Goal: Task Accomplishment & Management: Use online tool/utility

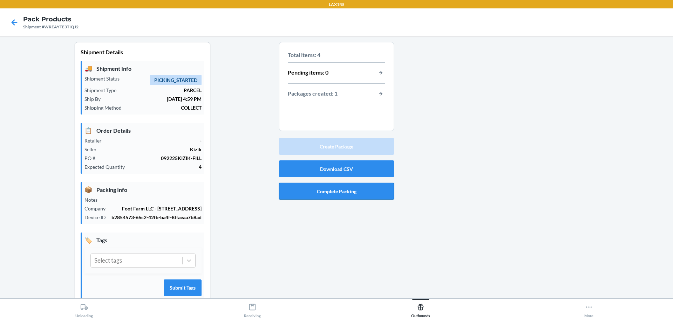
click at [350, 192] on button "Complete Packing" at bounding box center [336, 191] width 115 height 17
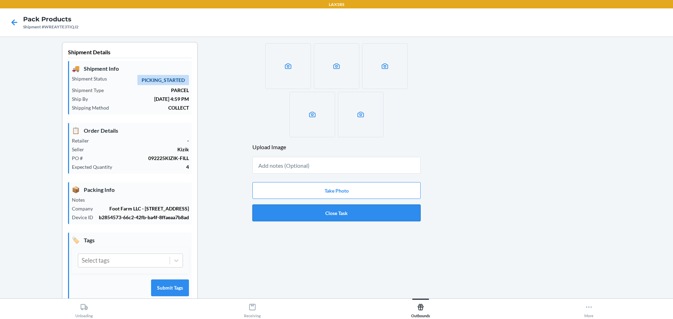
click at [325, 217] on button "Close Task" at bounding box center [336, 213] width 168 height 17
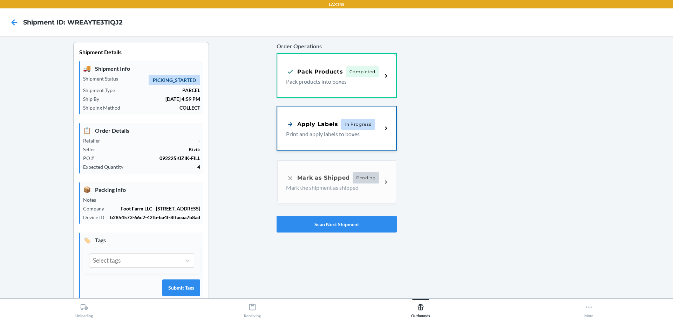
click at [341, 127] on span "In Progress" at bounding box center [358, 124] width 34 height 11
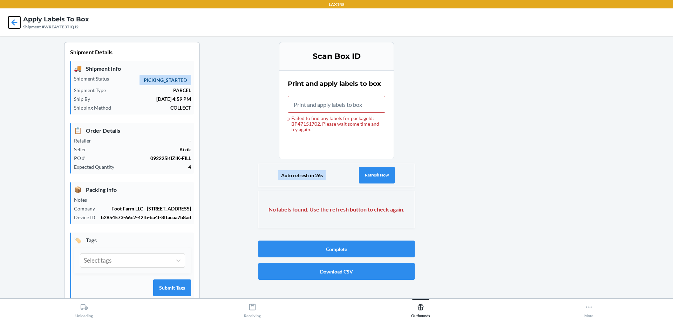
click at [10, 19] on icon at bounding box center [14, 22] width 12 height 12
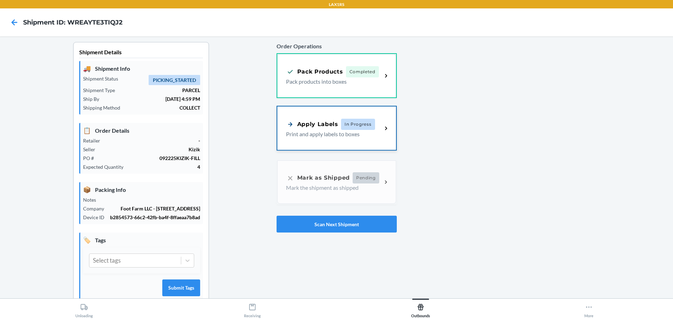
click at [337, 136] on p "Print and apply labels to boxes" at bounding box center [331, 134] width 91 height 8
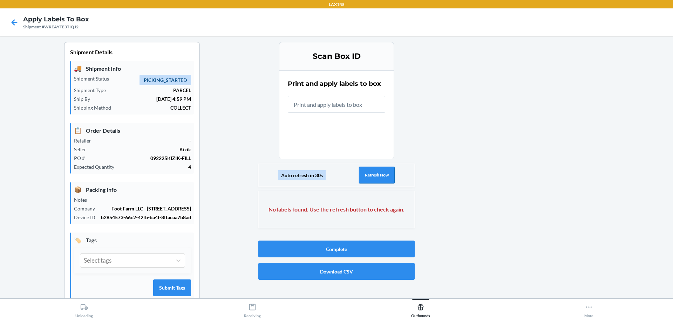
click at [367, 177] on button "Refresh Now" at bounding box center [377, 175] width 36 height 17
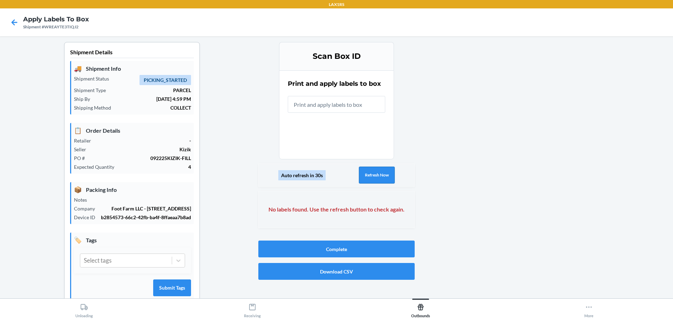
click at [367, 177] on button "Refresh Now" at bounding box center [377, 175] width 36 height 17
click at [12, 22] on icon at bounding box center [15, 22] width 6 height 6
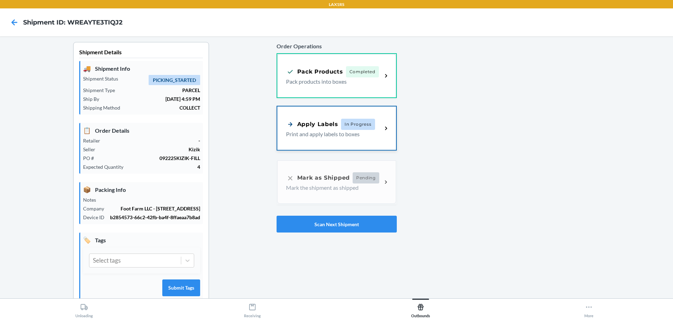
click at [370, 142] on div "Apply Labels In Progress Print and apply labels to boxes" at bounding box center [336, 127] width 119 height 43
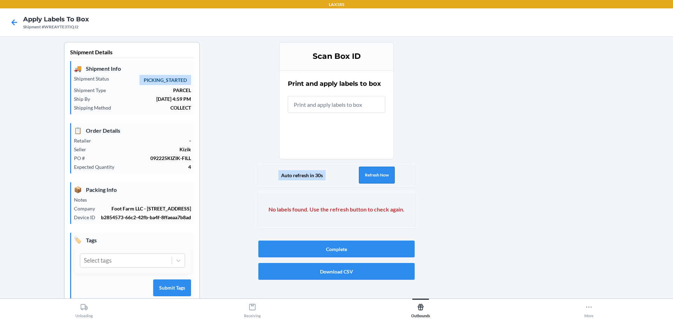
click at [367, 170] on button "Refresh Now" at bounding box center [377, 175] width 36 height 17
click at [11, 22] on icon at bounding box center [14, 22] width 12 height 12
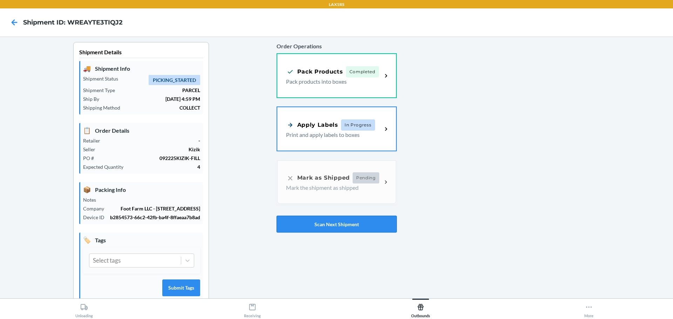
click at [328, 226] on button "Scan Next Shipment" at bounding box center [336, 224] width 120 height 17
click at [313, 145] on div "Apply Labels In Progress Print and apply labels to boxes" at bounding box center [336, 127] width 119 height 43
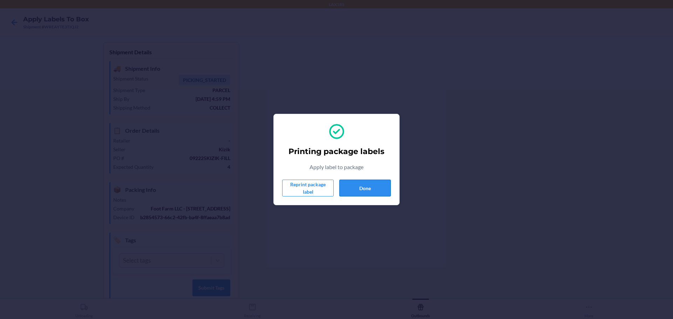
click at [372, 189] on button "Done" at bounding box center [364, 188] width 51 height 17
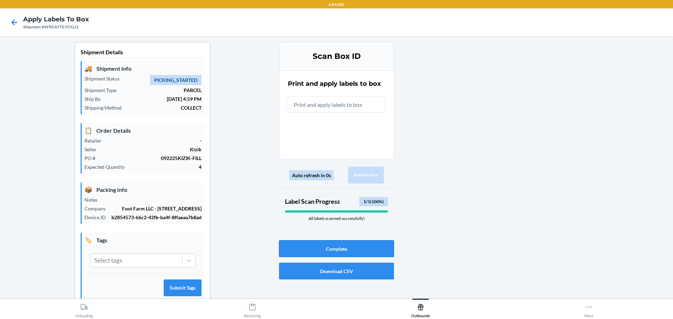
click at [359, 247] on button "Complete" at bounding box center [336, 248] width 115 height 17
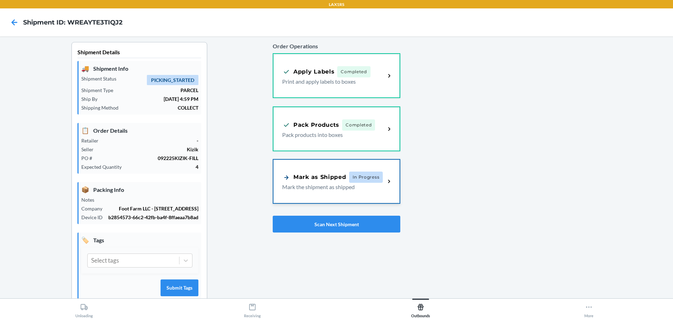
click at [323, 172] on div "Mark as Shipped In Progress" at bounding box center [332, 177] width 101 height 11
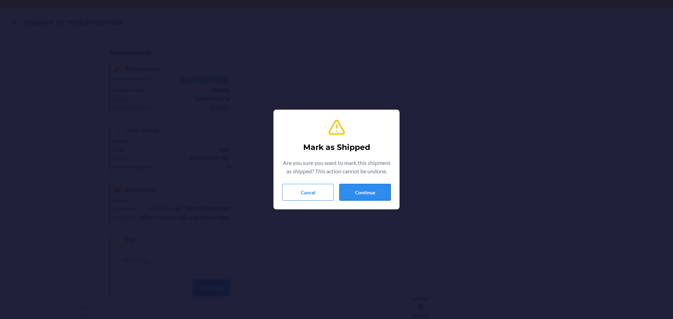
click at [356, 190] on button "Continue" at bounding box center [364, 192] width 51 height 17
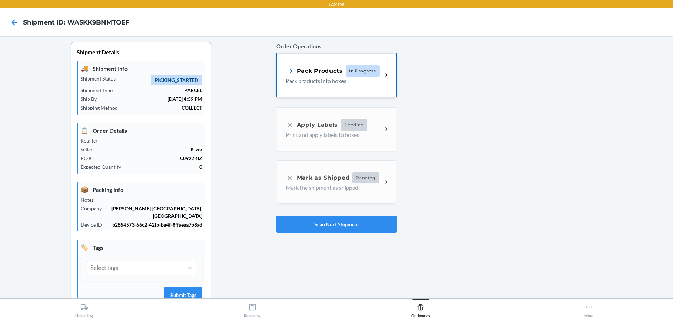
click at [354, 78] on p "Pack products into boxes" at bounding box center [331, 81] width 91 height 8
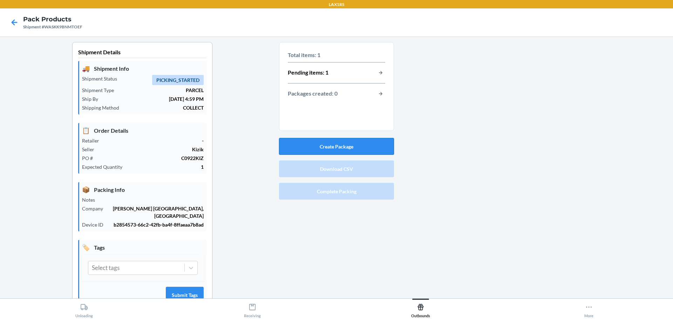
click at [339, 141] on button "Create Package" at bounding box center [336, 146] width 115 height 17
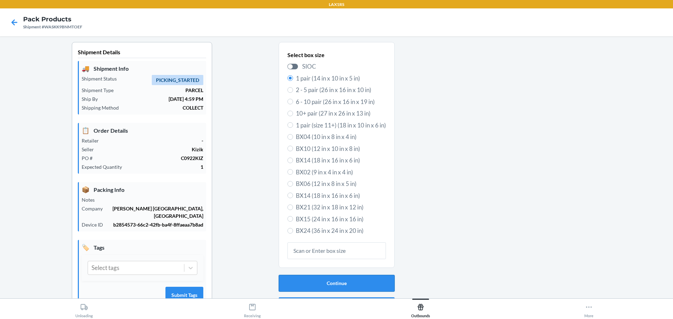
click at [322, 278] on button "Continue" at bounding box center [337, 283] width 116 height 17
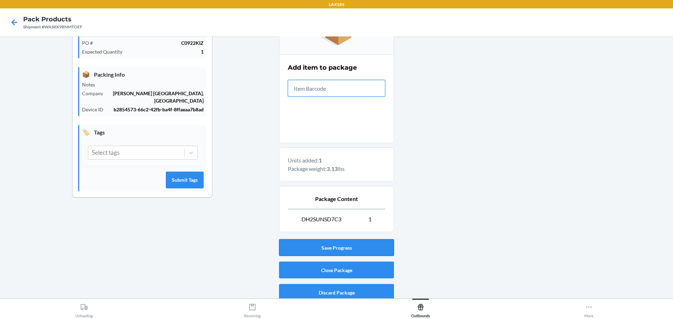
scroll to position [121, 0]
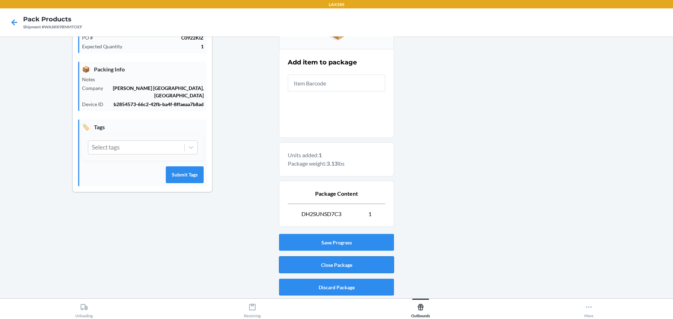
click at [325, 265] on button "Close Package" at bounding box center [336, 264] width 115 height 17
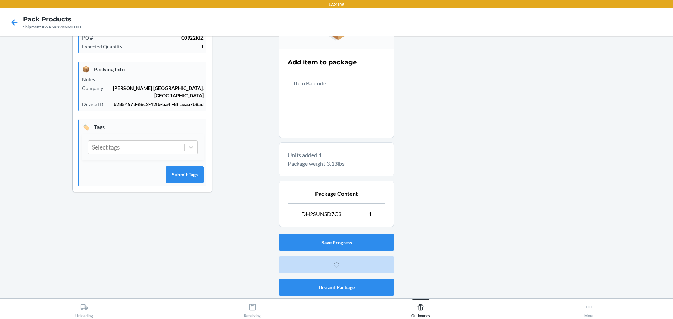
scroll to position [18, 0]
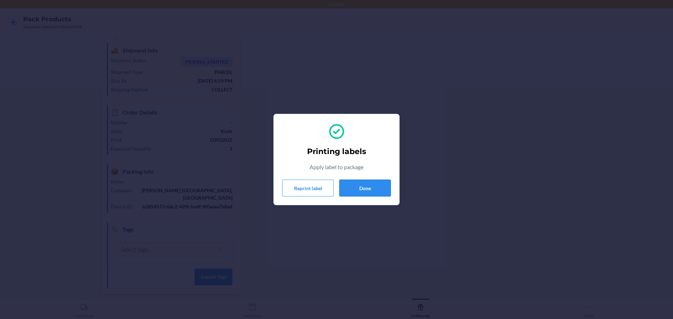
click at [376, 190] on button "Done" at bounding box center [364, 188] width 51 height 17
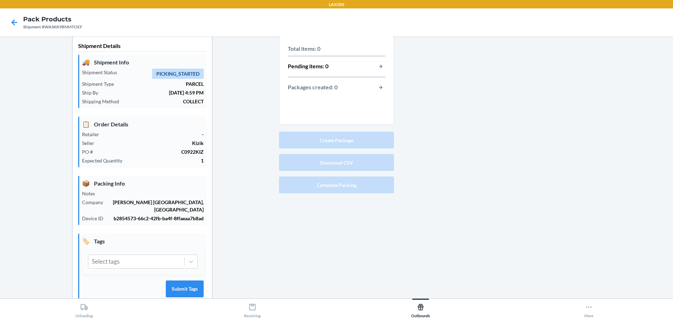
scroll to position [0, 0]
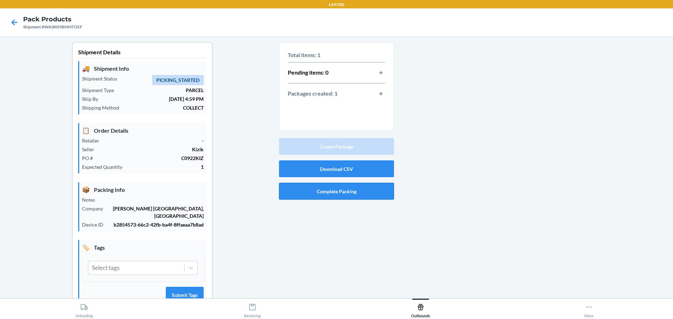
click at [339, 191] on button "Complete Packing" at bounding box center [336, 191] width 115 height 17
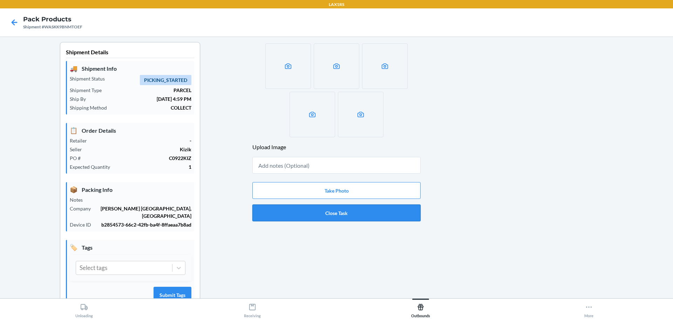
click at [340, 214] on button "Close Task" at bounding box center [336, 213] width 168 height 17
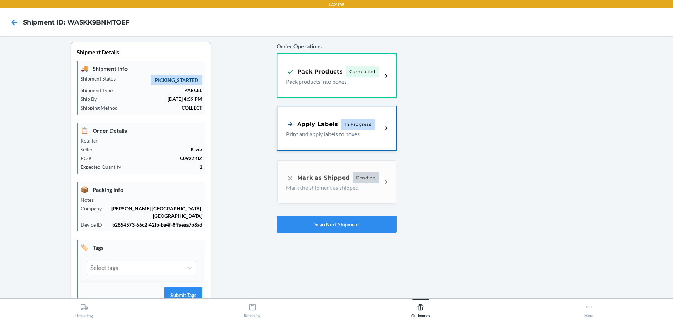
click at [340, 136] on p "Print and apply labels to boxes" at bounding box center [331, 134] width 91 height 8
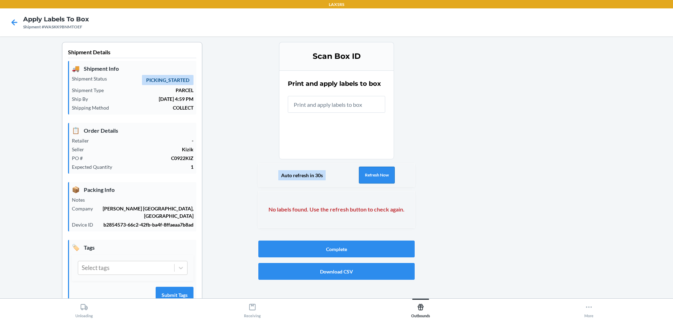
click at [374, 175] on button "Refresh Now" at bounding box center [377, 175] width 36 height 17
click at [373, 175] on button "Refresh Now" at bounding box center [377, 175] width 36 height 17
click at [11, 25] on icon at bounding box center [14, 22] width 12 height 12
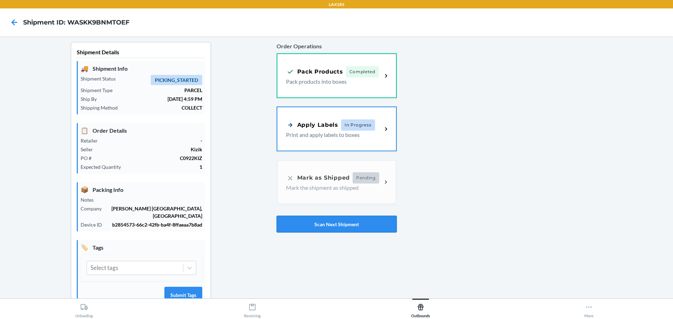
click at [329, 227] on button "Scan Next Shipment" at bounding box center [336, 224] width 120 height 17
click at [359, 137] on p "Print and apply labels to boxes" at bounding box center [331, 134] width 91 height 8
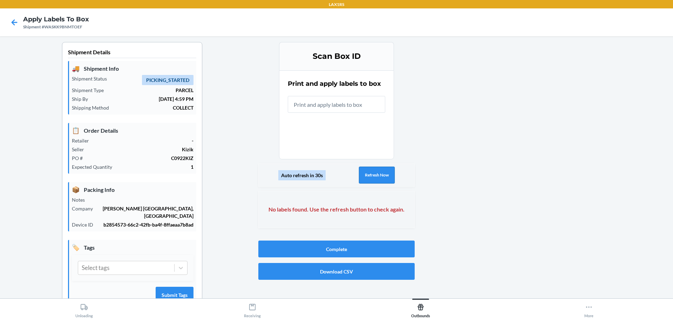
click at [371, 171] on button "Refresh Now" at bounding box center [377, 175] width 36 height 17
click at [15, 23] on icon at bounding box center [15, 22] width 6 height 6
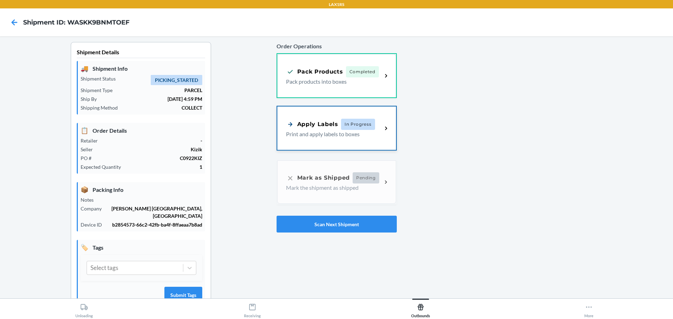
click at [373, 139] on div "Apply Labels In Progress Print and apply labels to boxes" at bounding box center [336, 127] width 119 height 43
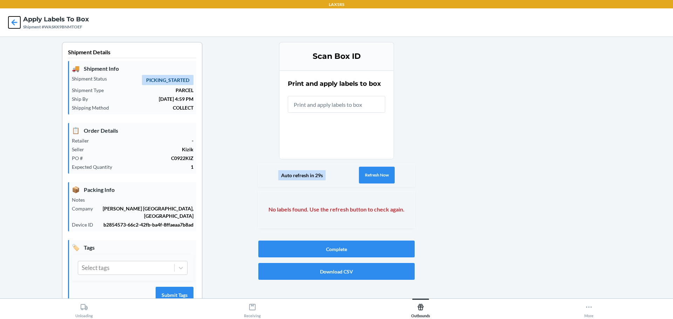
click at [18, 23] on icon at bounding box center [14, 22] width 12 height 12
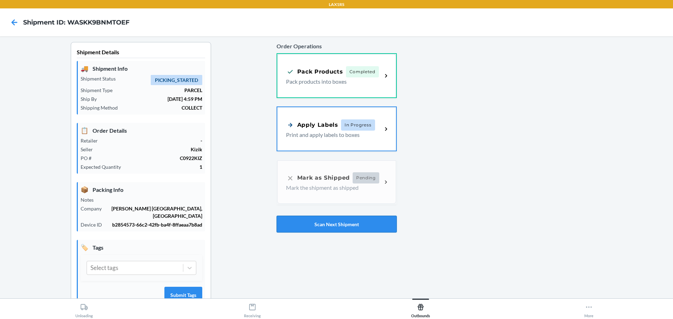
click at [317, 221] on button "Scan Next Shipment" at bounding box center [336, 224] width 120 height 17
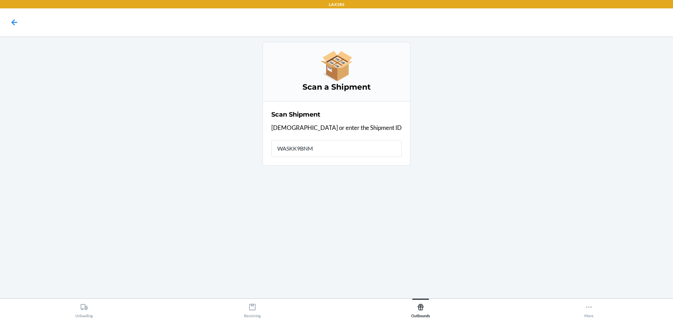
type input "WASKK9BNMT"
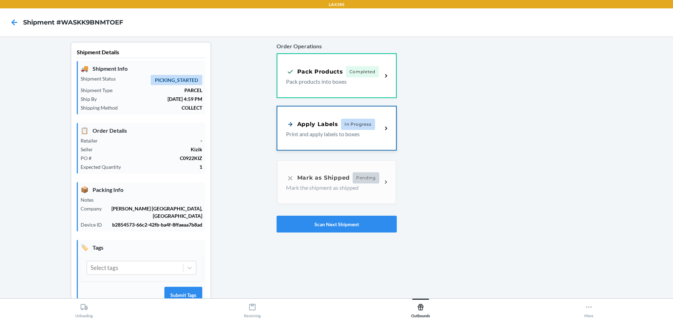
click at [332, 131] on p "Print and apply labels to boxes" at bounding box center [331, 134] width 91 height 8
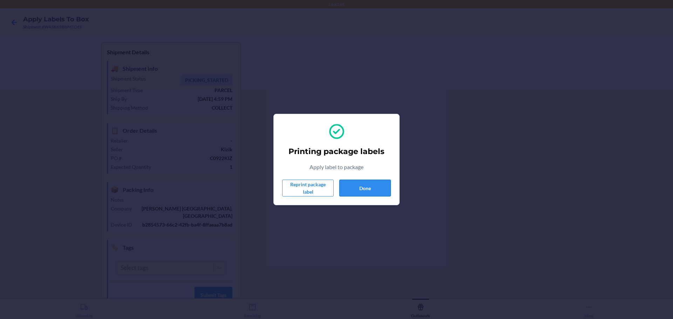
click at [359, 188] on button "Done" at bounding box center [364, 188] width 51 height 17
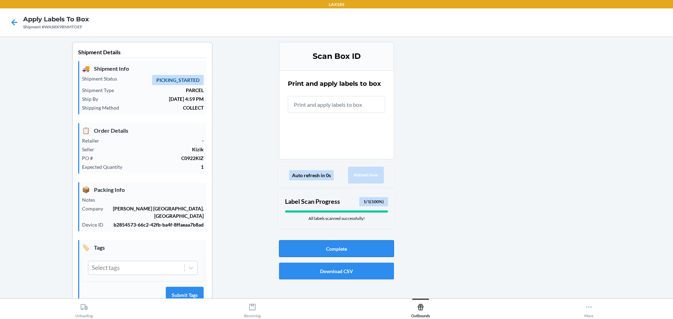
click at [332, 247] on button "Complete" at bounding box center [336, 248] width 115 height 17
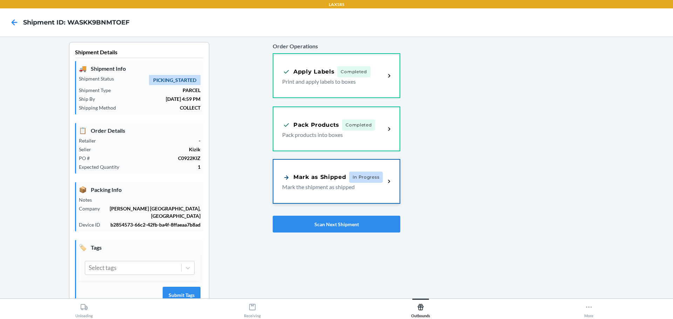
click at [333, 186] on p "Mark the shipment as shipped" at bounding box center [330, 187] width 97 height 8
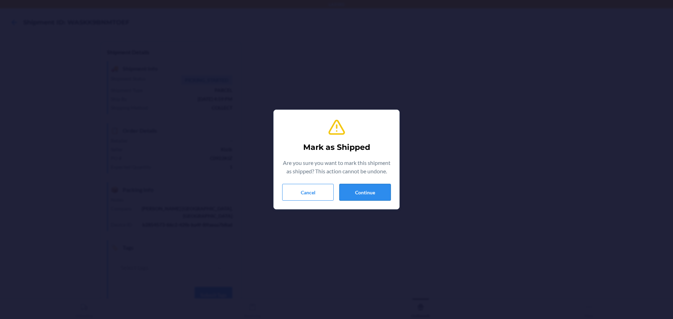
click at [374, 197] on button "Continue" at bounding box center [364, 192] width 51 height 17
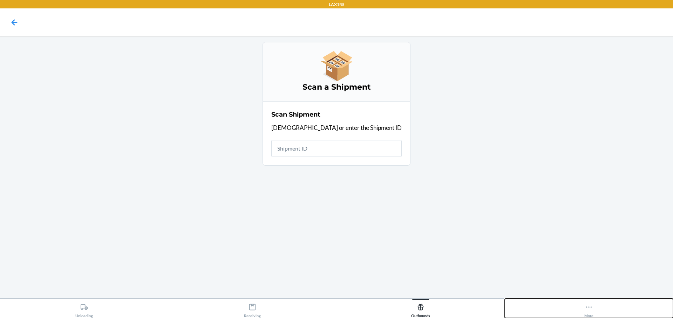
click at [586, 307] on icon at bounding box center [589, 307] width 8 height 8
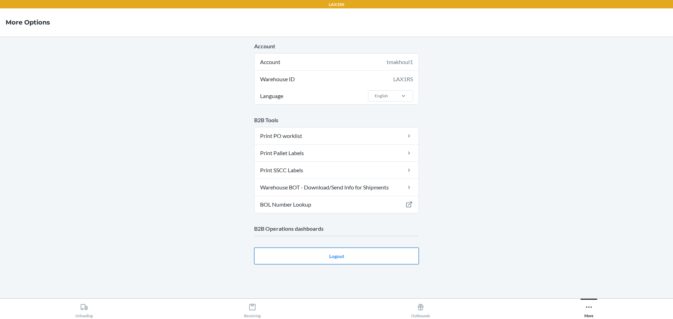
click at [343, 256] on main "Account Account tmakhoul1 Warehouse ID LAX1RS Language English B2B Tools Print …" at bounding box center [336, 167] width 673 height 262
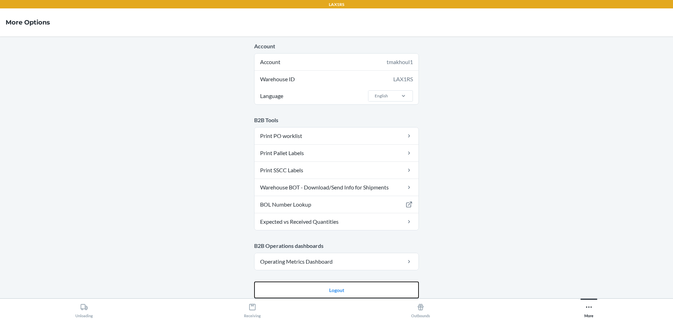
scroll to position [6, 0]
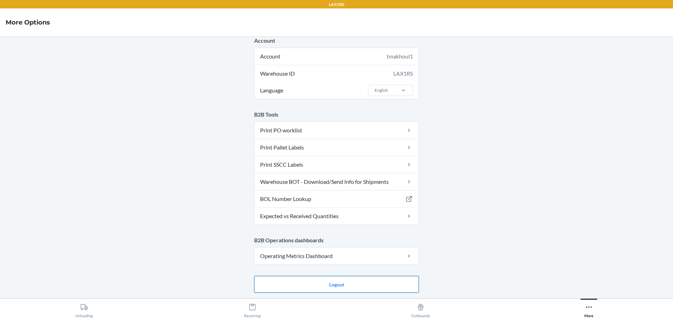
click at [335, 286] on button "Logout" at bounding box center [336, 284] width 165 height 17
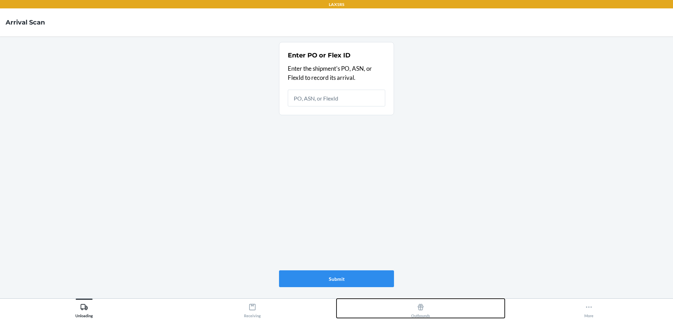
click at [420, 307] on icon at bounding box center [421, 307] width 6 height 6
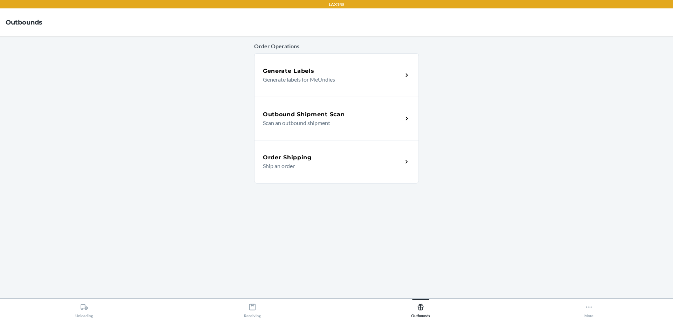
click at [302, 116] on h5 "Outbound Shipment Scan" at bounding box center [304, 114] width 82 height 8
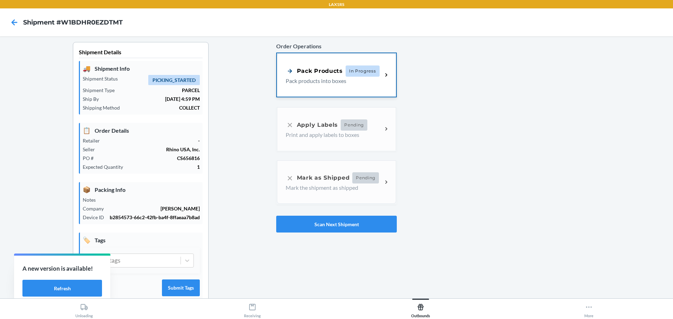
click at [328, 73] on div "Pack Products" at bounding box center [314, 71] width 57 height 9
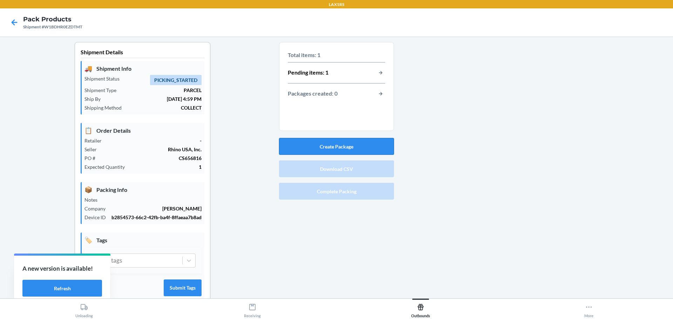
click at [351, 144] on button "Create Package" at bounding box center [336, 146] width 115 height 17
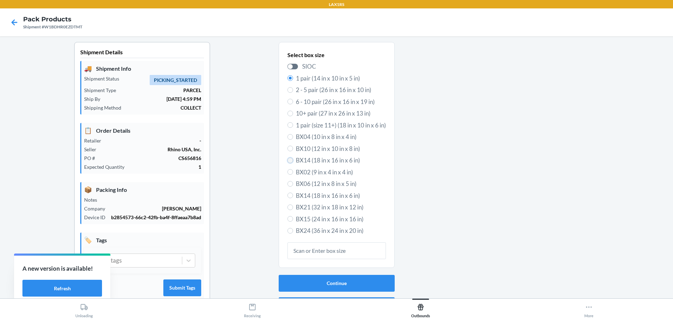
click at [288, 160] on input "BX14 (18 in x 16 in x 6 in)" at bounding box center [290, 161] width 6 height 6
radio input "true"
radio input "false"
click at [340, 287] on button "Continue" at bounding box center [337, 283] width 116 height 17
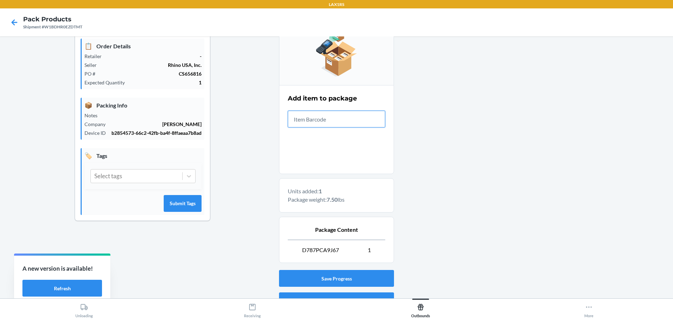
scroll to position [105, 0]
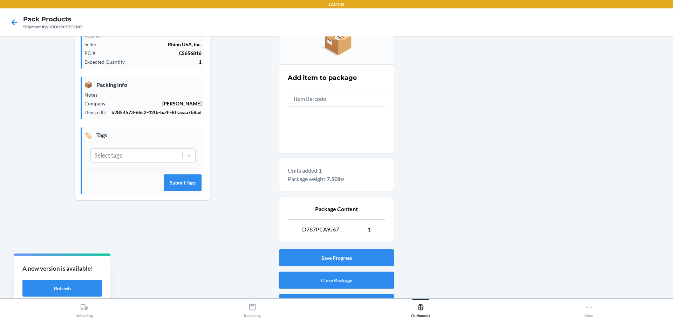
click at [345, 278] on button "Close Package" at bounding box center [336, 280] width 115 height 17
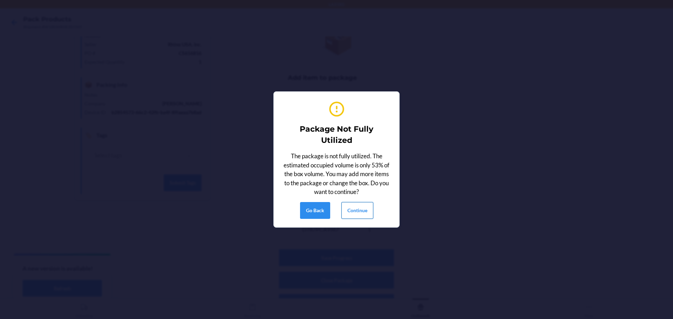
click at [356, 212] on button "Continue" at bounding box center [357, 210] width 32 height 17
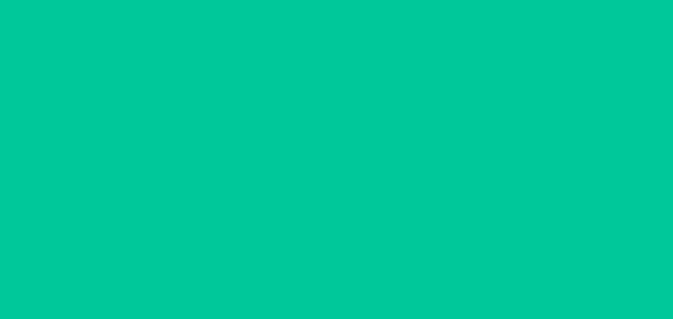
scroll to position [18, 0]
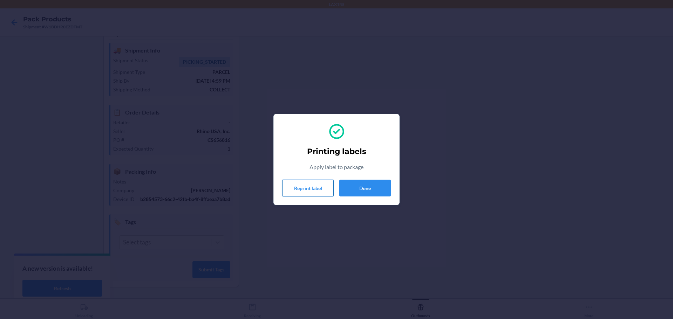
click at [316, 191] on button "Reprint label" at bounding box center [307, 188] width 51 height 17
click at [310, 187] on button "Reprint label" at bounding box center [307, 188] width 51 height 17
click at [368, 190] on button "Done" at bounding box center [364, 188] width 51 height 17
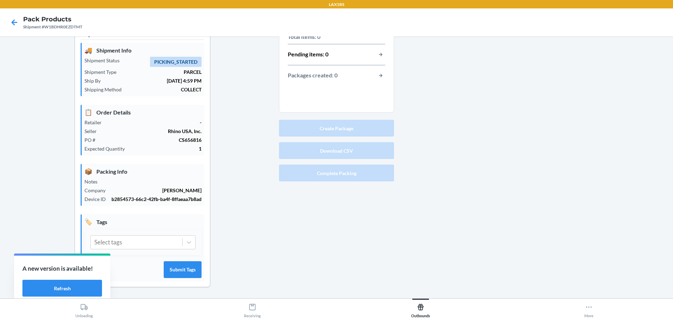
scroll to position [0, 0]
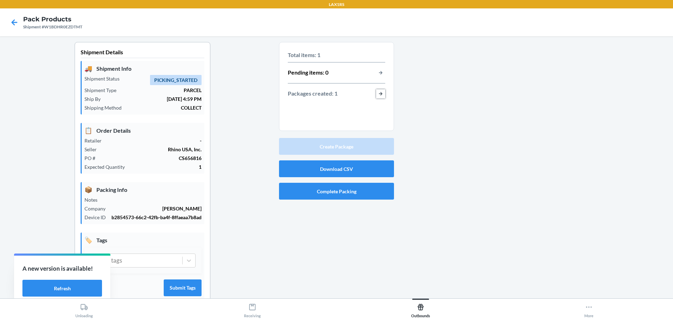
click at [376, 93] on button "button-view-packages-created" at bounding box center [380, 93] width 9 height 9
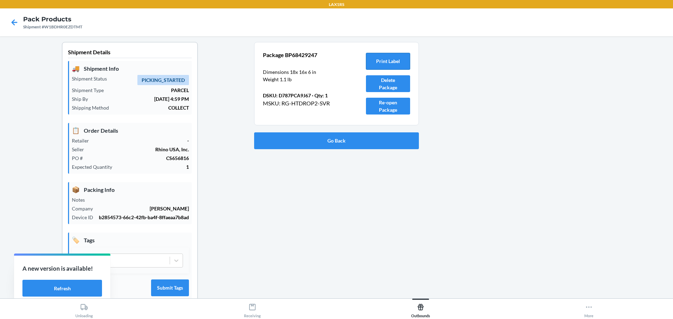
click at [386, 61] on button "Print Label" at bounding box center [388, 61] width 44 height 17
click at [380, 63] on button "Print Label" at bounding box center [388, 61] width 44 height 17
click at [384, 58] on button "Print Label" at bounding box center [388, 61] width 44 height 17
click at [386, 61] on button "Print Label" at bounding box center [388, 61] width 44 height 17
click at [380, 64] on button "Print Label" at bounding box center [388, 61] width 44 height 17
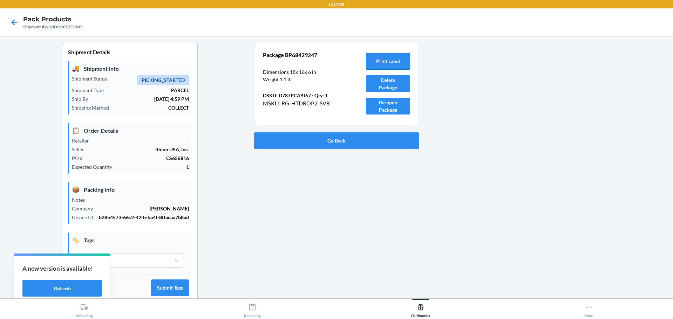
click at [380, 64] on button "Print Label" at bounding box center [388, 61] width 44 height 17
click at [376, 61] on button "Print Label" at bounding box center [388, 61] width 44 height 17
click at [385, 57] on button "Print Label" at bounding box center [388, 61] width 44 height 17
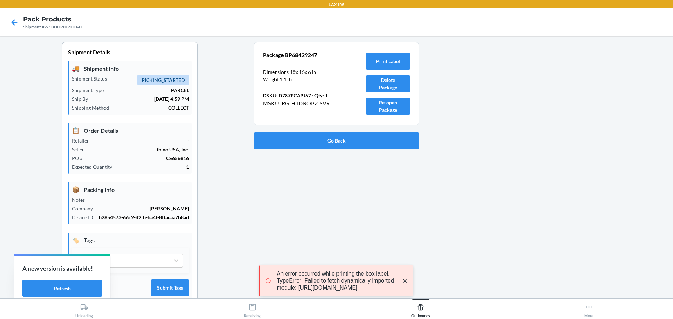
click at [276, 280] on p "An error occurred while printing the box label. TypeError: Failed to fetch dyna…" at bounding box center [335, 280] width 118 height 21
click at [278, 279] on p "An error occurred while printing the box label. TypeError: Failed to fetch dyna…" at bounding box center [336, 280] width 118 height 21
drag, startPoint x: 277, startPoint y: 280, endPoint x: 281, endPoint y: 279, distance: 3.9
click at [274, 278] on p "An error occurred while printing the box label. TypeError: Failed to fetch dyna…" at bounding box center [333, 280] width 118 height 21
drag, startPoint x: 291, startPoint y: 279, endPoint x: 268, endPoint y: 281, distance: 23.3
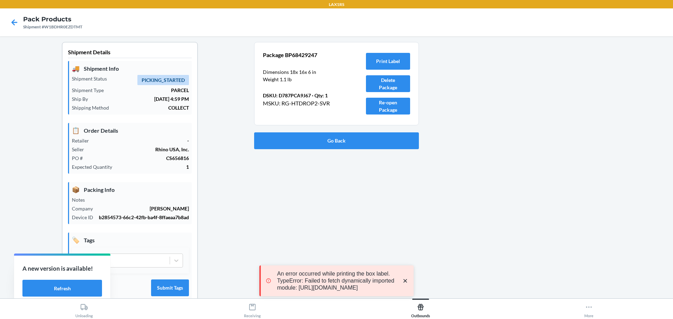
click at [268, 281] on div "An error occurred while printing the box label. TypeError: Failed to fetch dyna…" at bounding box center [337, 280] width 143 height 21
click at [318, 270] on p "An error occurred while printing the box label. TypeError: Failed to fetch dyna…" at bounding box center [336, 280] width 118 height 21
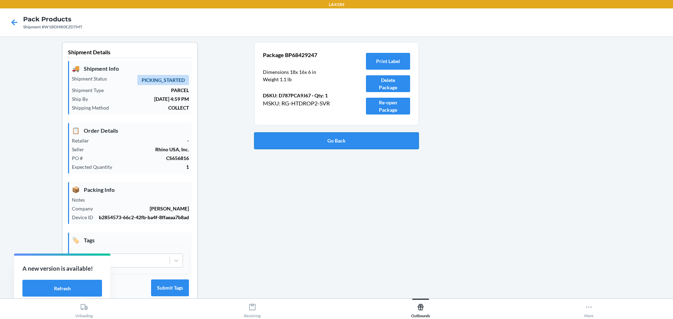
click at [353, 142] on button "Go Back" at bounding box center [336, 140] width 165 height 17
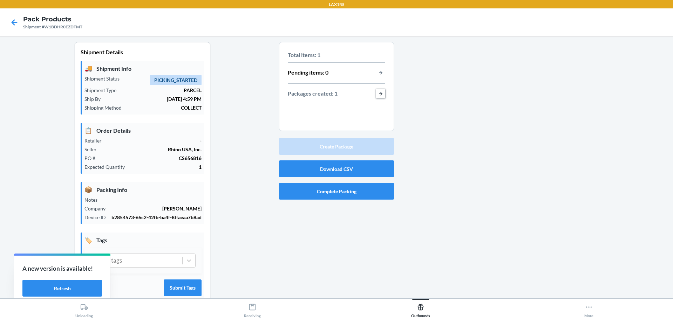
click at [376, 94] on button "button-view-packages-created" at bounding box center [380, 93] width 9 height 9
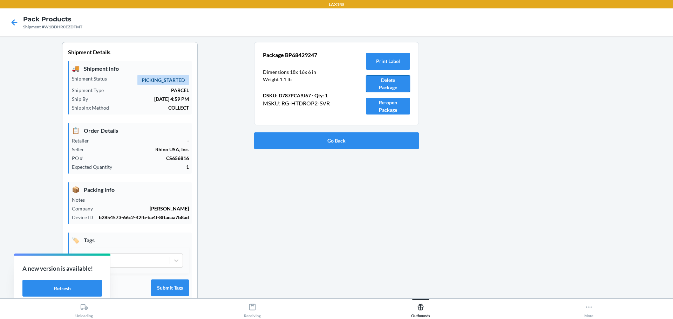
click at [385, 81] on button "Delete Package" at bounding box center [388, 83] width 44 height 17
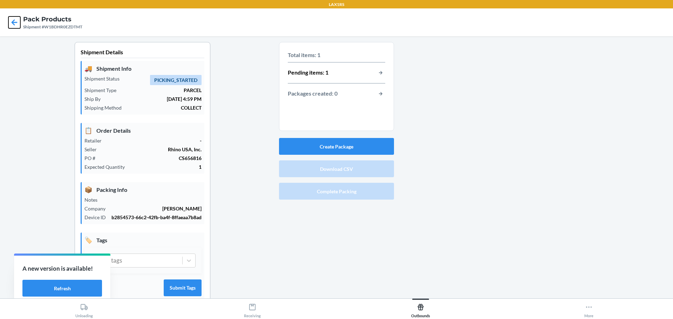
click at [11, 23] on icon at bounding box center [14, 22] width 12 height 12
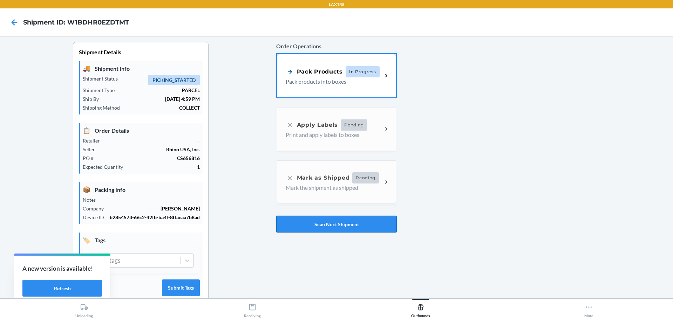
click at [317, 226] on button "Scan Next Shipment" at bounding box center [336, 224] width 121 height 17
click at [382, 78] on icon at bounding box center [386, 75] width 8 height 8
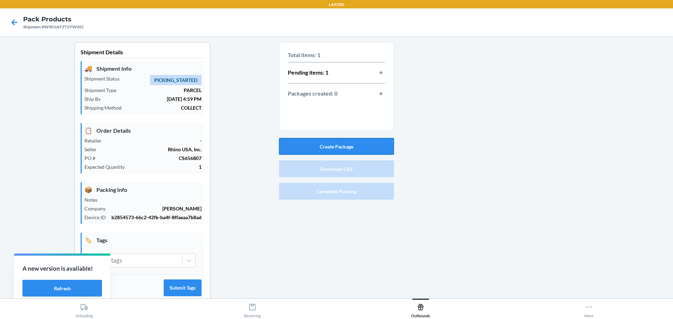
click at [350, 148] on button "Create Package" at bounding box center [336, 146] width 115 height 17
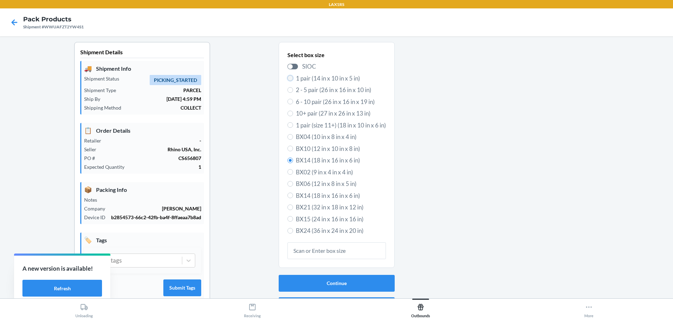
click at [287, 78] on input "1 pair (14 in x 10 in x 5 in)" at bounding box center [290, 78] width 6 height 6
radio input "true"
radio input "false"
click at [323, 283] on button "Continue" at bounding box center [337, 283] width 116 height 17
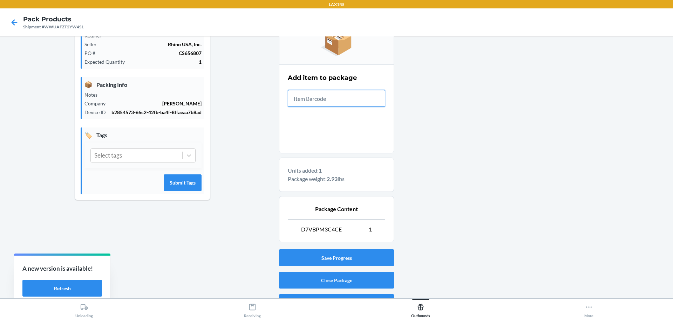
scroll to position [121, 0]
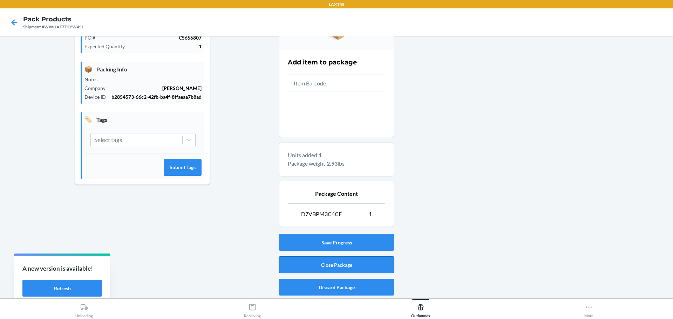
click at [327, 262] on button "Close Package" at bounding box center [336, 264] width 115 height 17
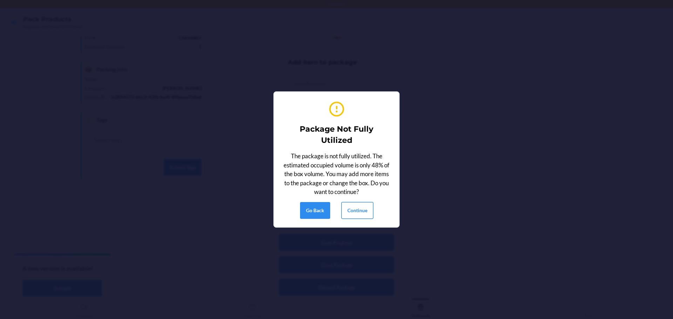
click at [362, 210] on button "Continue" at bounding box center [357, 210] width 32 height 17
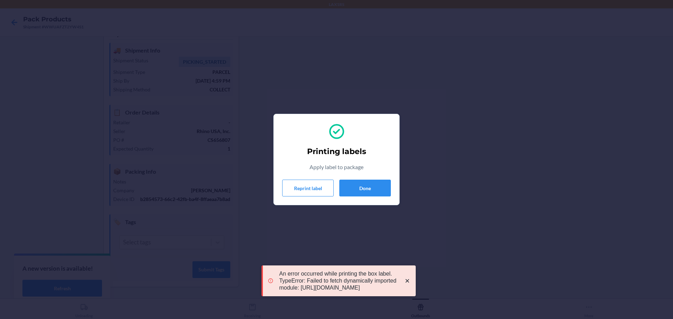
click at [280, 270] on p "An error occurred while printing the box label. TypeError: Failed to fetch dyna…" at bounding box center [338, 280] width 118 height 21
click at [471, 195] on div "Printing labels Apply label to package Reprint label Done" at bounding box center [336, 159] width 673 height 319
click at [370, 185] on button "Done" at bounding box center [364, 188] width 51 height 17
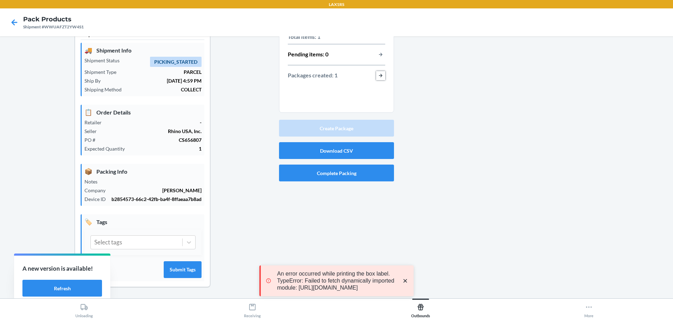
click at [379, 76] on button "button-view-packages-created" at bounding box center [380, 75] width 9 height 9
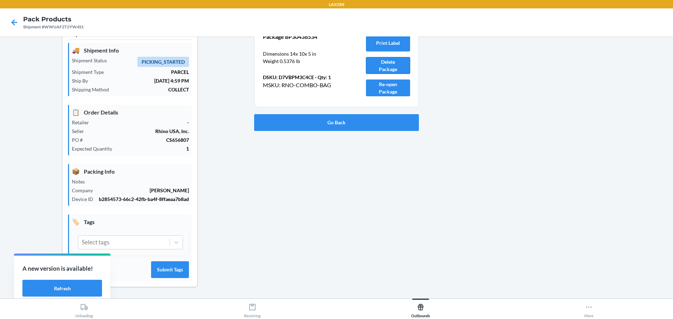
click at [386, 67] on button "Delete Package" at bounding box center [388, 65] width 44 height 17
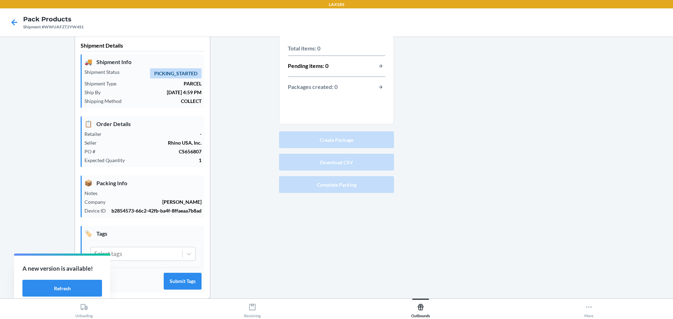
scroll to position [0, 0]
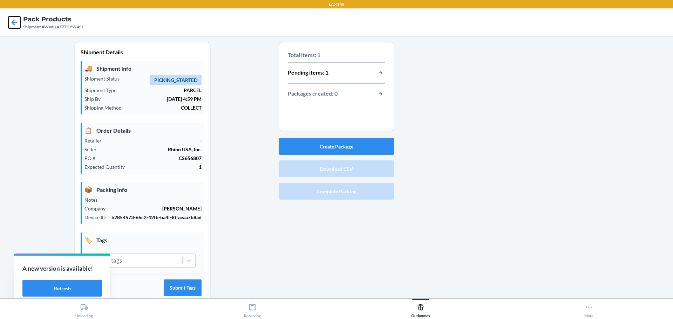
click at [16, 21] on icon at bounding box center [14, 22] width 12 height 12
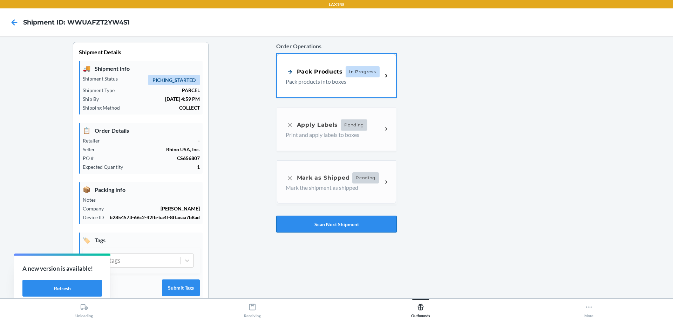
click at [329, 224] on button "Scan Next Shipment" at bounding box center [336, 224] width 121 height 17
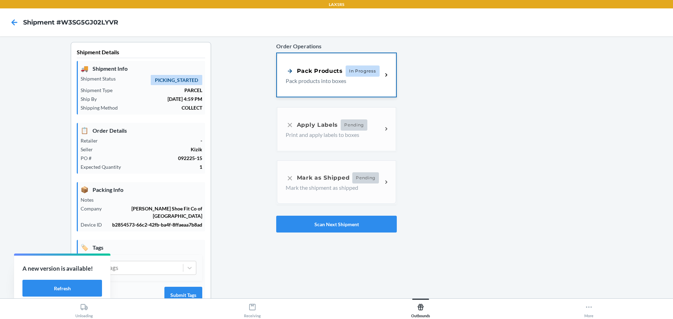
click at [336, 61] on div "Pack Products In Progress Pack products into boxes" at bounding box center [336, 74] width 119 height 43
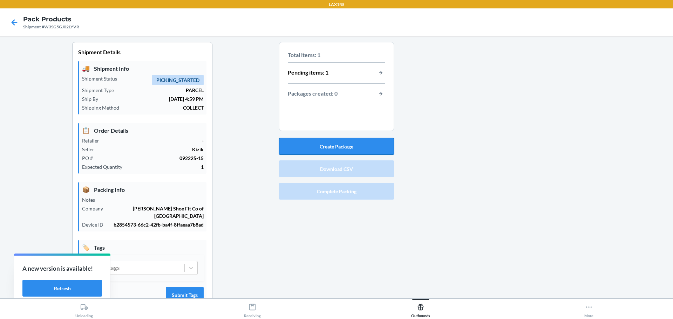
click at [343, 146] on button "Create Package" at bounding box center [336, 146] width 115 height 17
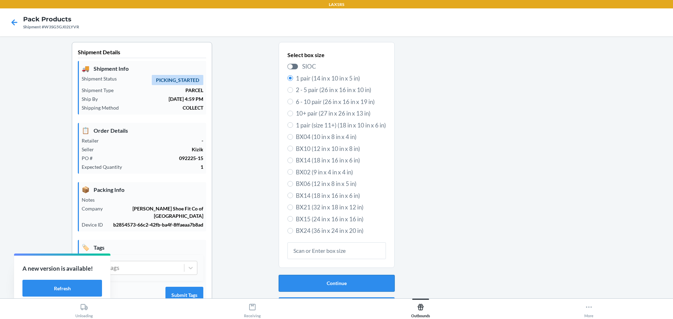
click at [334, 287] on button "Continue" at bounding box center [337, 283] width 116 height 17
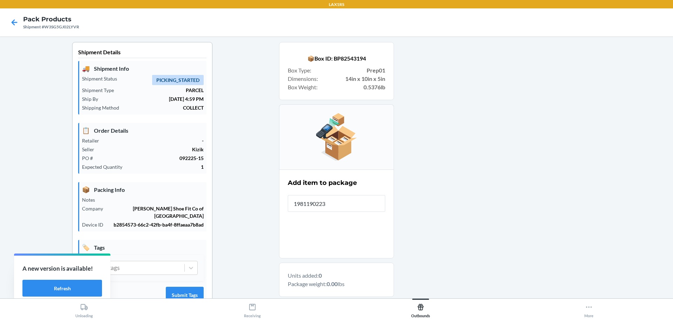
type input "19811902232"
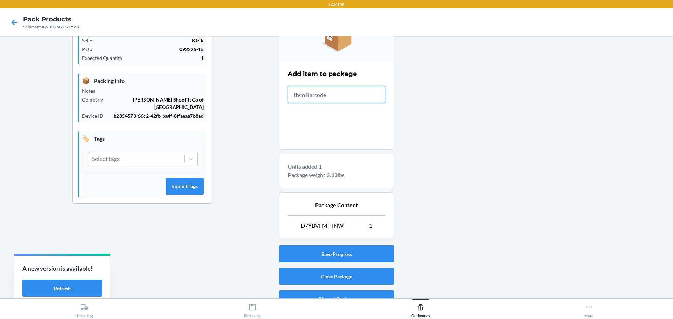
scroll to position [121, 0]
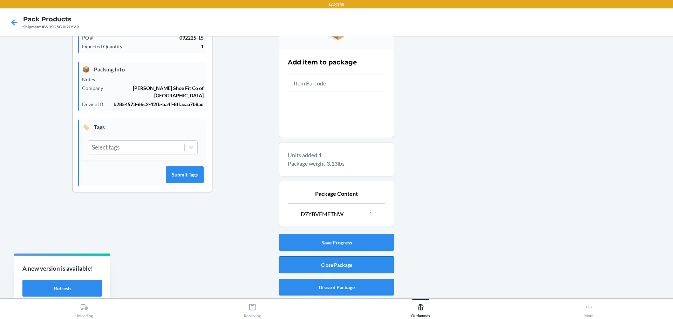
click at [341, 266] on button "Close Package" at bounding box center [336, 264] width 115 height 17
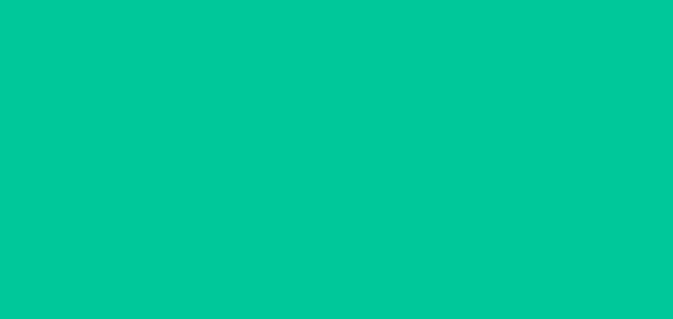
scroll to position [18, 0]
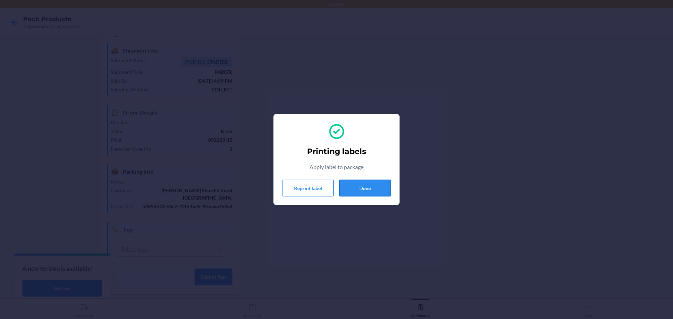
click at [369, 188] on button "Done" at bounding box center [364, 188] width 51 height 17
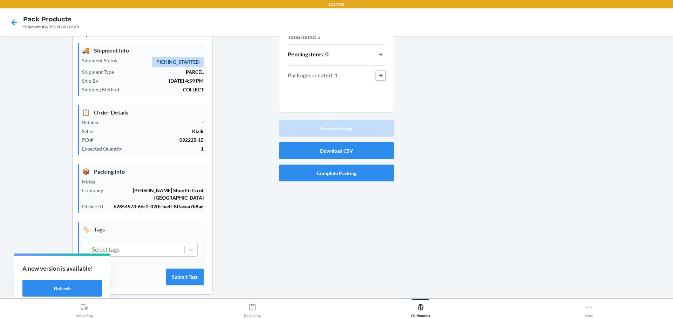
click at [377, 73] on button "button-view-packages-created" at bounding box center [380, 75] width 9 height 9
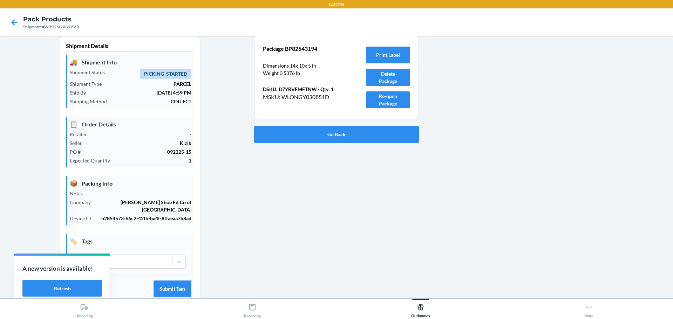
scroll to position [0, 0]
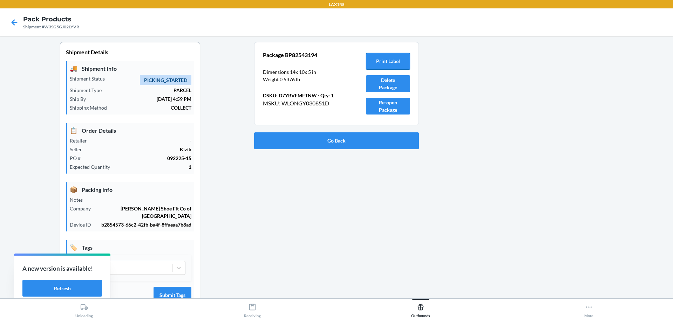
click at [383, 59] on button "Print Label" at bounding box center [388, 61] width 44 height 17
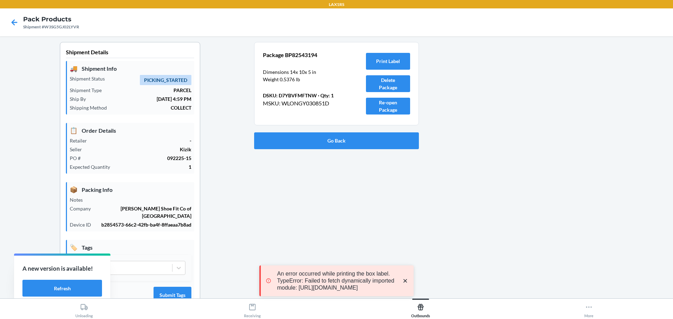
click at [360, 270] on p "An error occurred while printing the box label. TypeError: Failed to fetch dyna…" at bounding box center [336, 280] width 118 height 21
click at [335, 187] on div "Package BP82543194 Dimensions 14 x 10 x 5 in Weight 0.5376 lb DSKU: D7YBVFMFTNW…" at bounding box center [336, 183] width 165 height 282
click at [331, 141] on button "Go Back" at bounding box center [336, 140] width 165 height 17
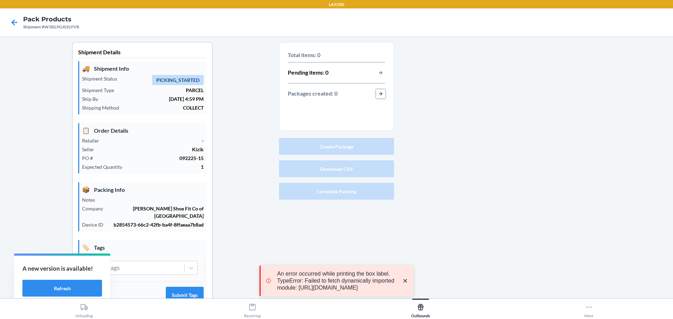
click at [382, 93] on button "button-view-packages-created" at bounding box center [380, 93] width 9 height 9
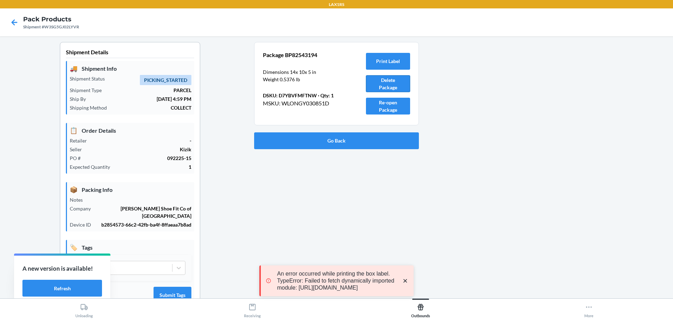
click at [388, 84] on button "Delete Package" at bounding box center [388, 83] width 44 height 17
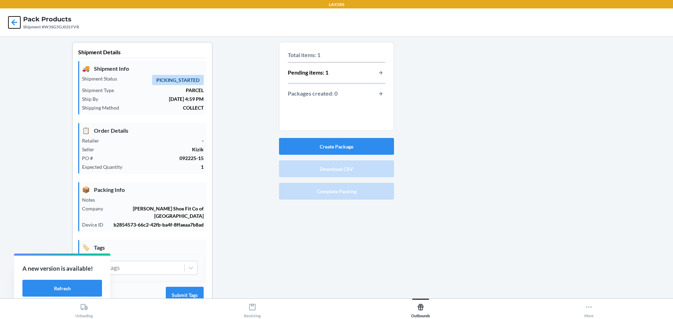
click at [11, 21] on icon at bounding box center [14, 22] width 12 height 12
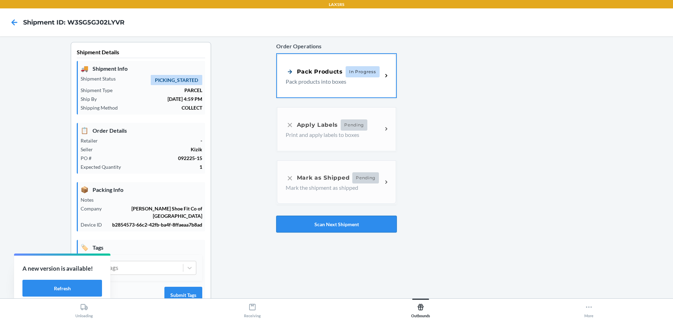
click at [314, 225] on button "Scan Next Shipment" at bounding box center [336, 224] width 121 height 17
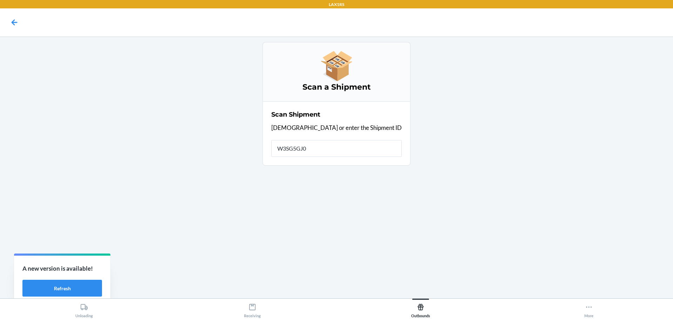
type input "W3SG5GJ02"
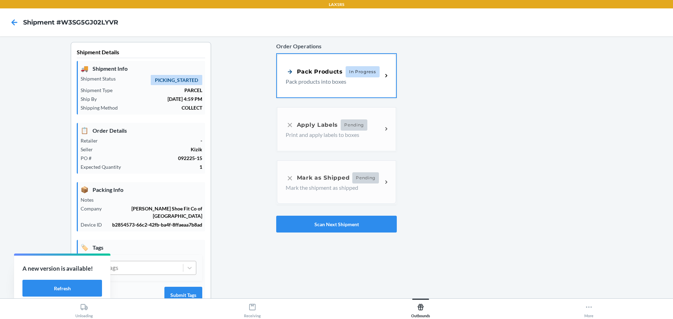
click at [179, 263] on div "Select tags" at bounding box center [135, 267] width 96 height 13
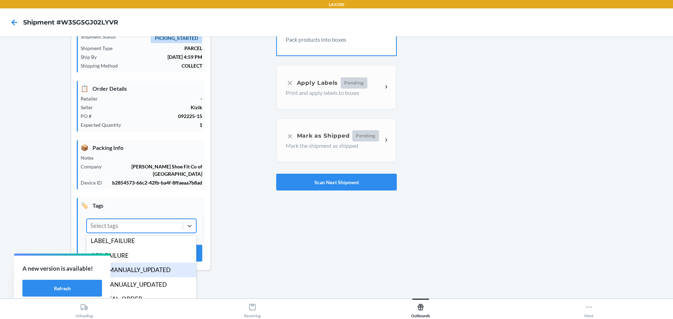
scroll to position [35, 0]
click at [240, 266] on div "Shipment Details 🚚 Shipment Info Shipment Status PICKING_STARTED Shipment Type …" at bounding box center [141, 141] width 270 height 282
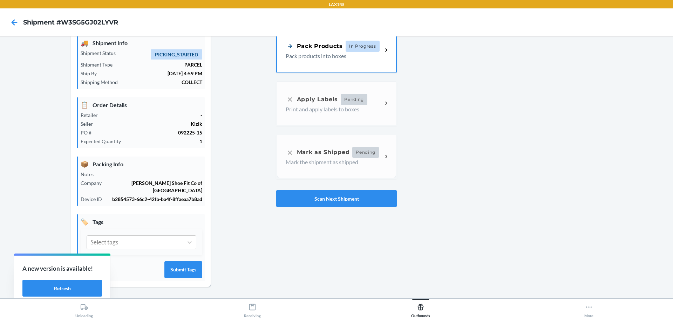
scroll to position [18, 0]
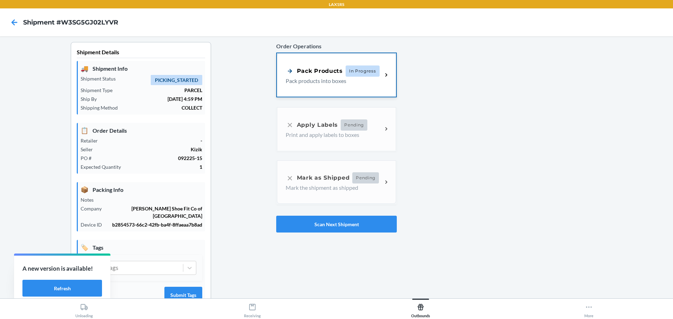
click at [316, 77] on p "Pack products into boxes" at bounding box center [331, 81] width 91 height 8
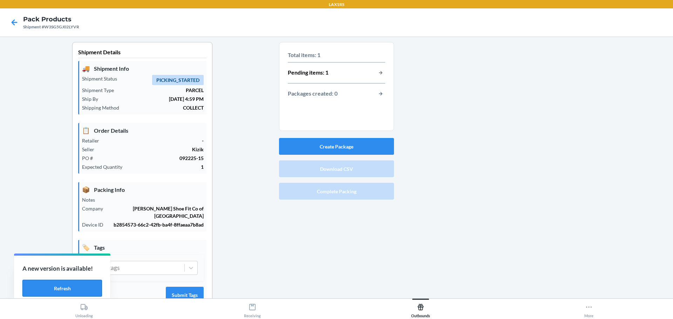
click at [70, 287] on button "Refresh" at bounding box center [62, 288] width 80 height 17
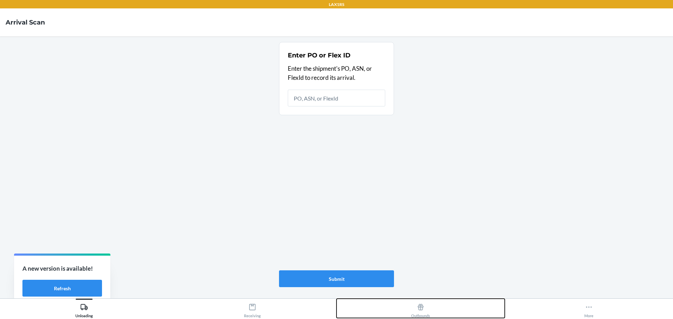
click at [433, 312] on button "Outbounds" at bounding box center [420, 308] width 168 height 19
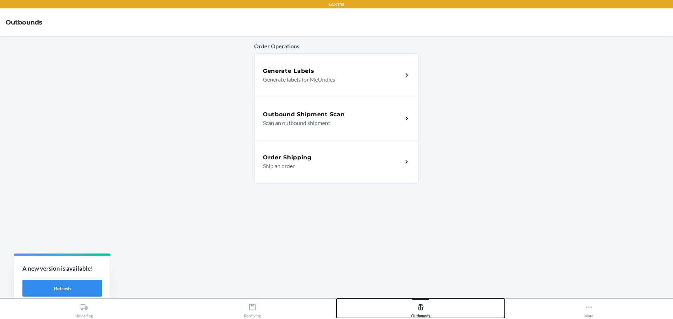
click at [336, 299] on button "Outbounds" at bounding box center [420, 308] width 168 height 19
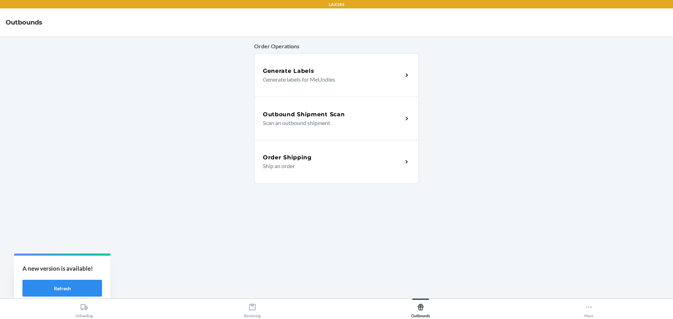
click at [336, 131] on div "Outbound Shipment Scan Scan an outbound shipment" at bounding box center [336, 118] width 165 height 43
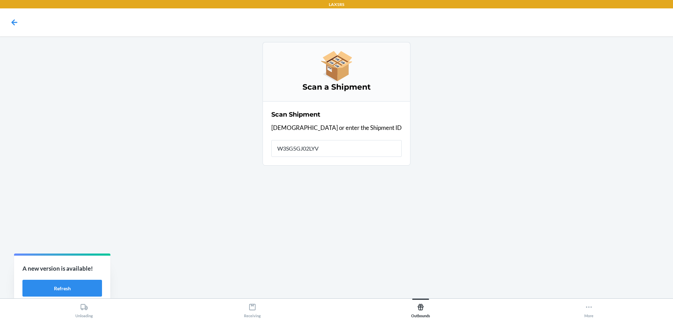
type input "W3SG5GJ02LYVR"
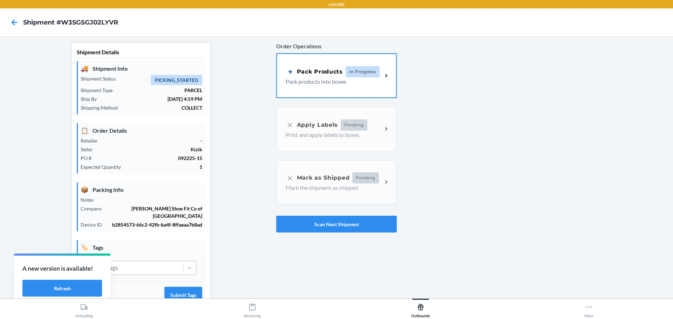
click at [143, 263] on div "Select tags" at bounding box center [135, 267] width 96 height 13
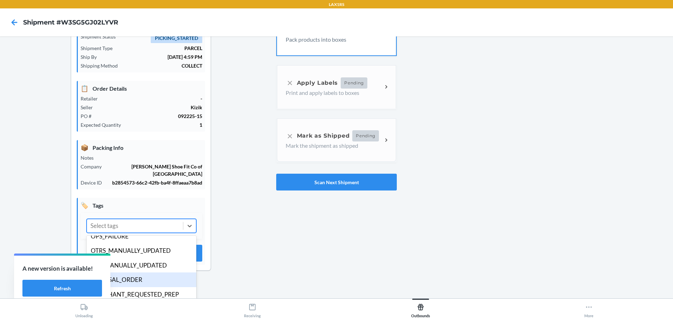
scroll to position [31, 0]
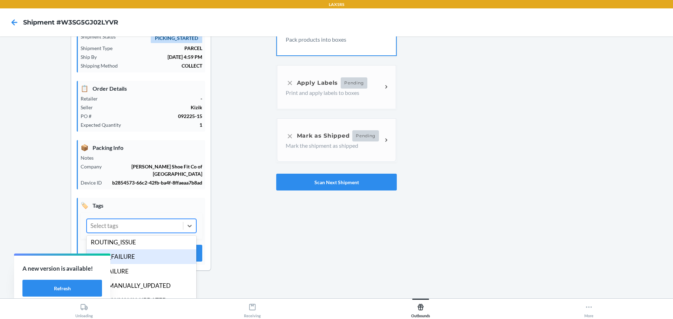
click at [134, 249] on div "LABEL_FAILURE" at bounding box center [142, 256] width 110 height 15
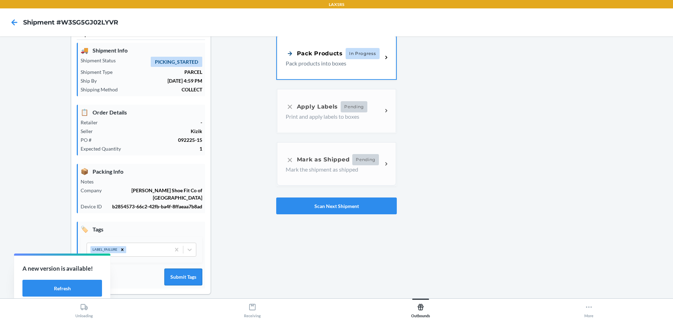
click at [187, 273] on button "Submit Tags" at bounding box center [183, 277] width 38 height 17
click at [325, 204] on button "Scan Next Shipment" at bounding box center [336, 206] width 121 height 17
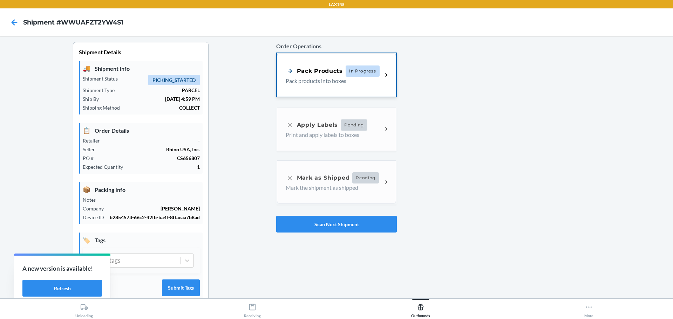
click at [329, 81] on p "Pack products into boxes" at bounding box center [331, 81] width 91 height 8
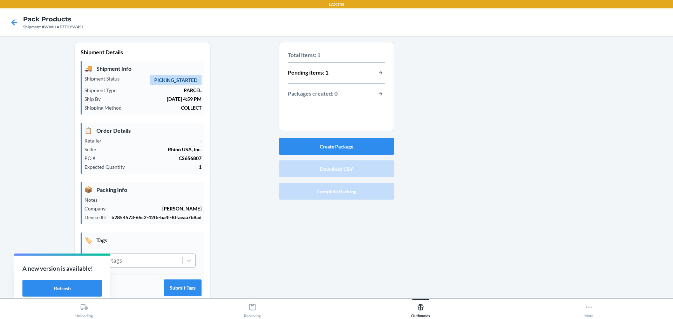
click at [163, 260] on div "Select tags" at bounding box center [136, 260] width 91 height 13
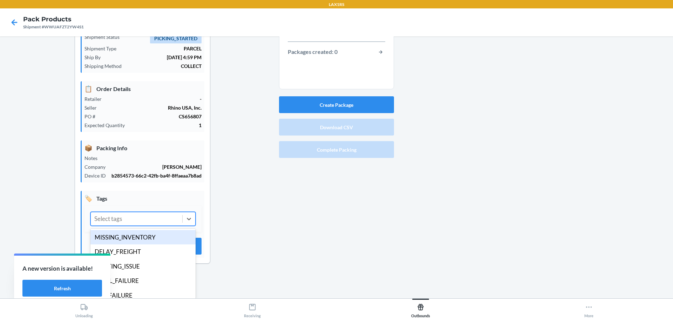
scroll to position [42, 0]
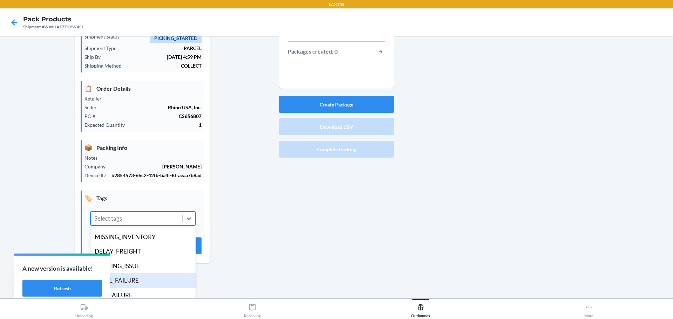
click at [135, 278] on div "LABEL_FAILURE" at bounding box center [142, 280] width 105 height 15
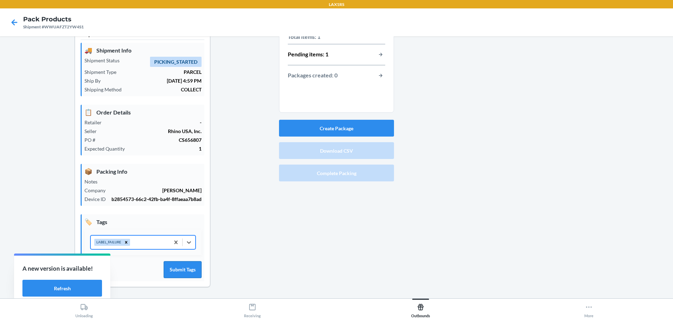
click at [179, 270] on button "Submit Tags" at bounding box center [183, 269] width 38 height 17
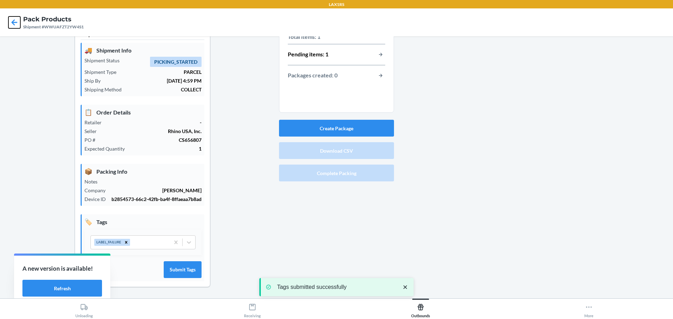
click at [12, 18] on icon at bounding box center [14, 22] width 12 height 12
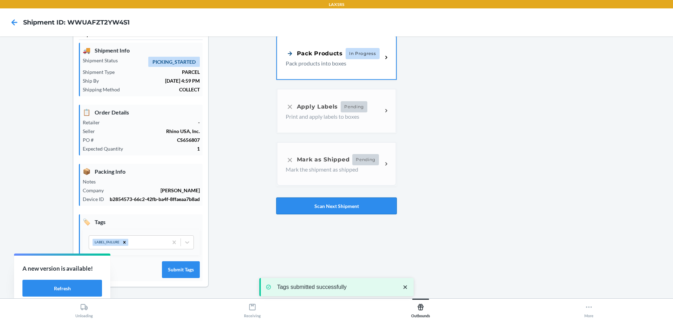
click at [330, 209] on button "Scan Next Shipment" at bounding box center [336, 206] width 121 height 17
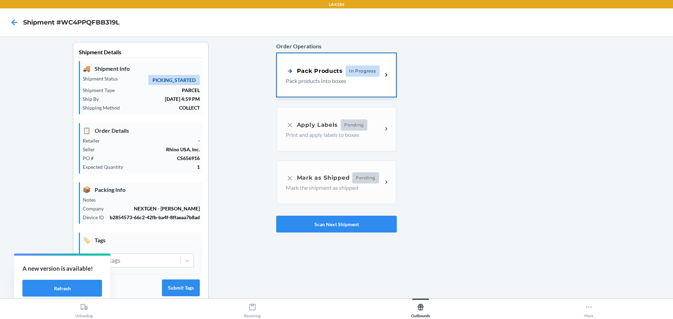
click at [301, 69] on div "Pack Products" at bounding box center [314, 71] width 57 height 9
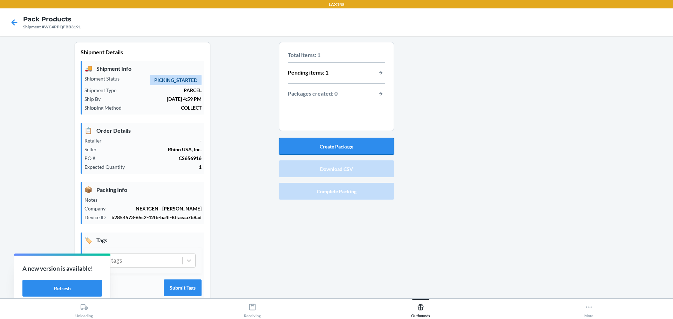
click at [319, 146] on button "Create Package" at bounding box center [336, 146] width 115 height 17
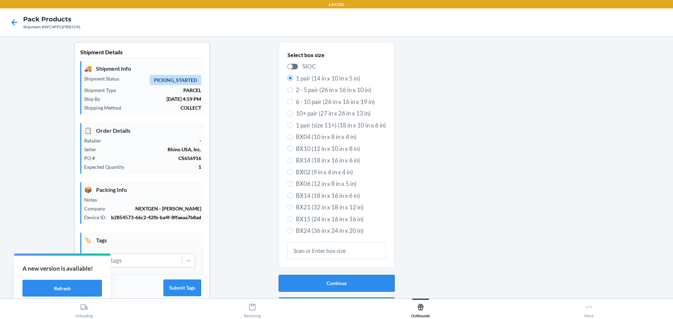
click at [362, 281] on button "Continue" at bounding box center [337, 283] width 116 height 17
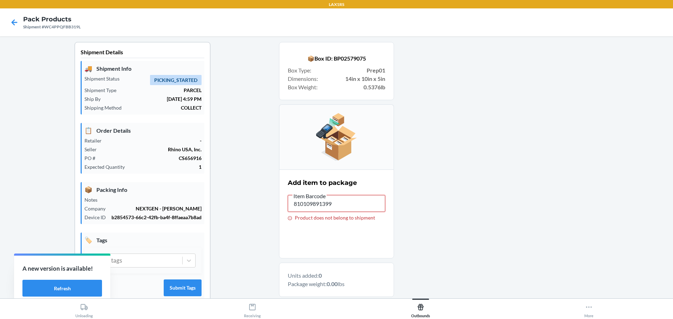
drag, startPoint x: 344, startPoint y: 204, endPoint x: 143, endPoint y: 219, distance: 202.0
click at [143, 219] on div "Shipment Details 🚚 Shipment Info Shipment Status PICKING_STARTED Shipment Type …" at bounding box center [336, 223] width 661 height 363
type input "DSNQDXJYR62"
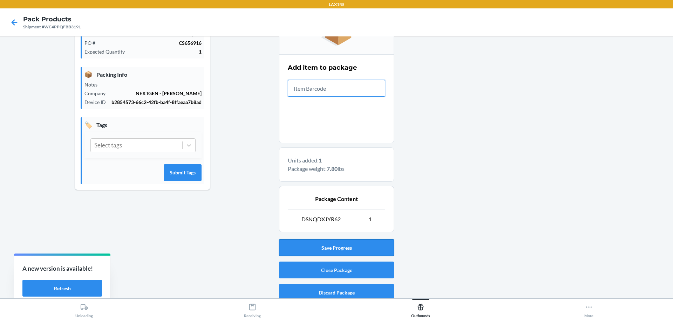
scroll to position [121, 0]
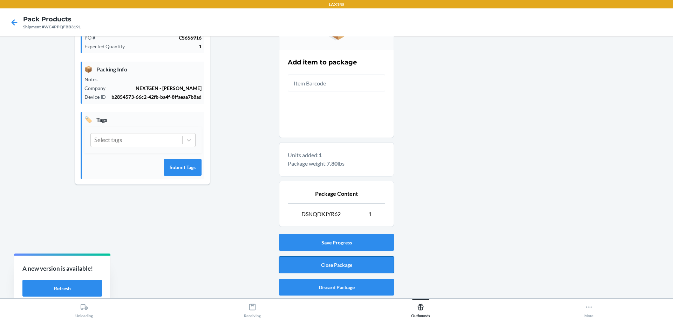
click at [327, 263] on button "Close Package" at bounding box center [336, 264] width 115 height 17
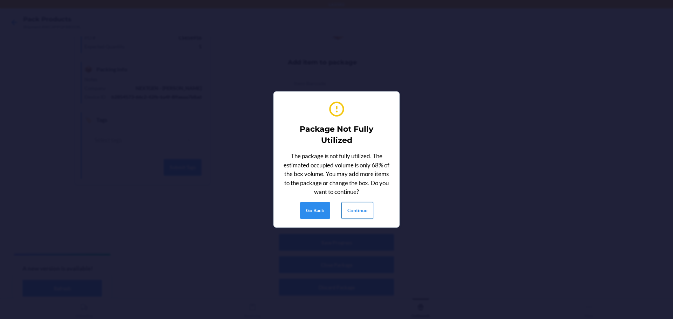
click at [363, 212] on button "Continue" at bounding box center [357, 210] width 32 height 17
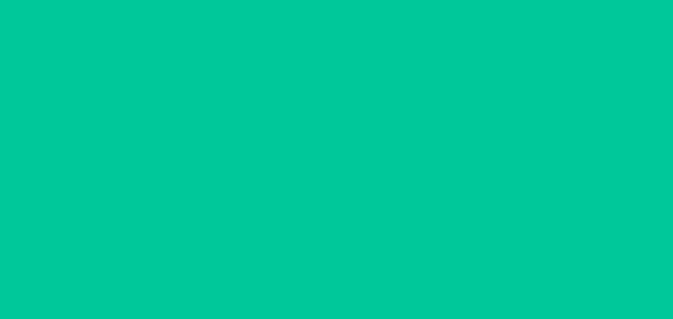
scroll to position [18, 0]
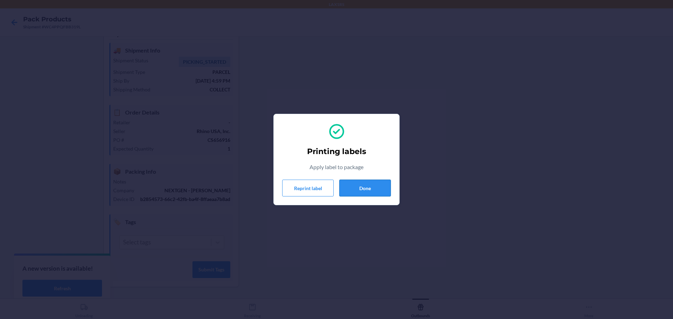
click at [373, 191] on button "Done" at bounding box center [364, 188] width 51 height 17
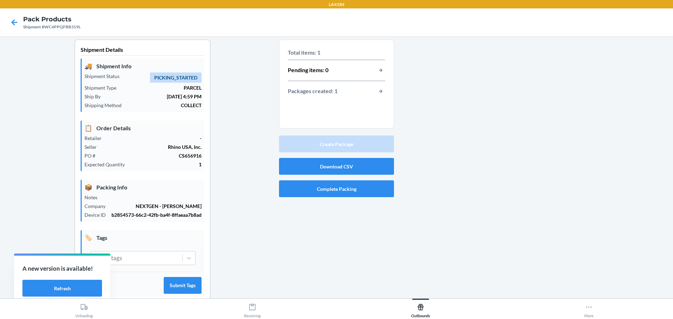
scroll to position [0, 0]
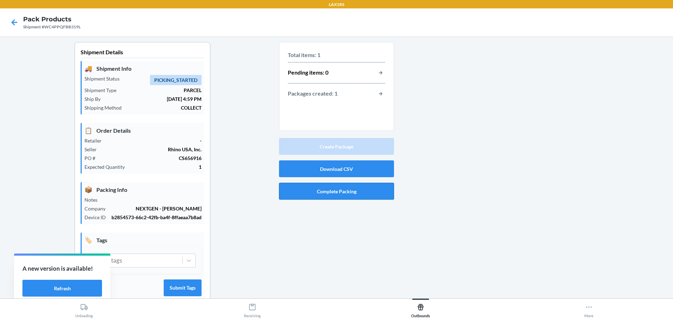
click at [336, 189] on button "Complete Packing" at bounding box center [336, 191] width 115 height 17
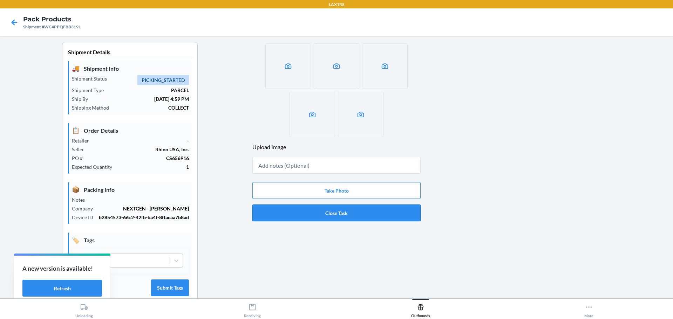
click at [334, 214] on button "Close Task" at bounding box center [336, 213] width 168 height 17
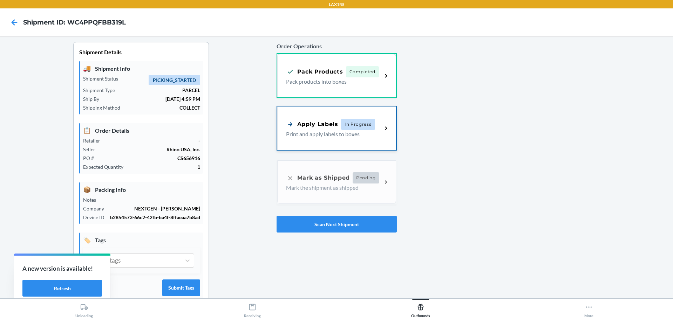
click at [330, 129] on div "Apply Labels In Progress" at bounding box center [330, 124] width 89 height 11
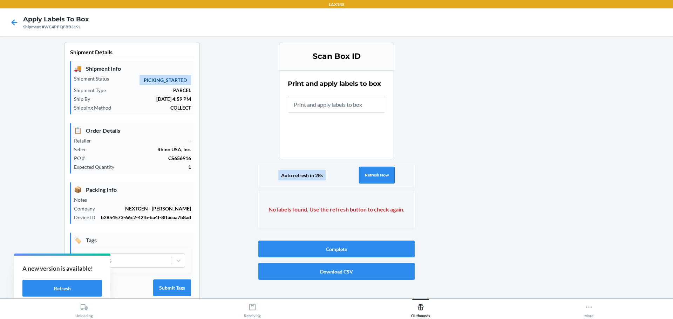
click at [377, 166] on div "Auto refresh in 28s Refresh Now" at bounding box center [336, 175] width 156 height 23
click at [378, 173] on button "Refresh Now" at bounding box center [377, 175] width 36 height 17
click at [382, 173] on button "Refresh Now" at bounding box center [377, 175] width 36 height 17
click at [14, 17] on icon at bounding box center [14, 22] width 12 height 12
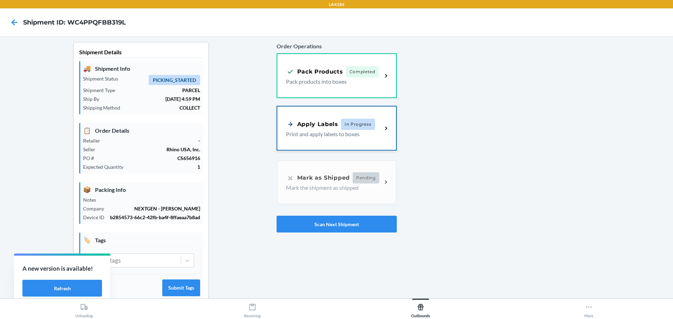
click at [322, 123] on div "Apply Labels" at bounding box center [312, 124] width 52 height 9
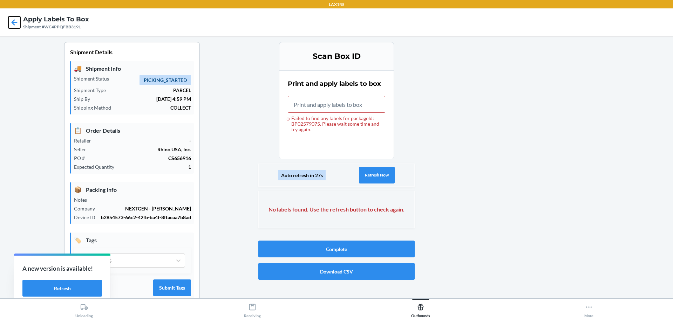
click at [9, 22] on icon at bounding box center [14, 22] width 12 height 12
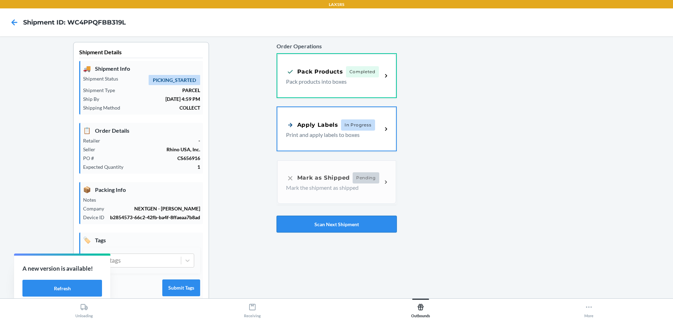
click at [371, 223] on button "Scan Next Shipment" at bounding box center [336, 224] width 120 height 17
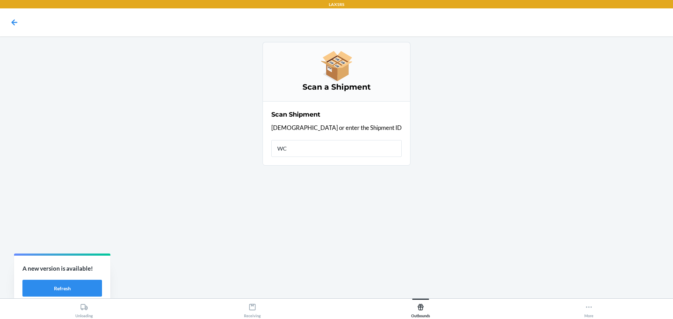
type input "WC4"
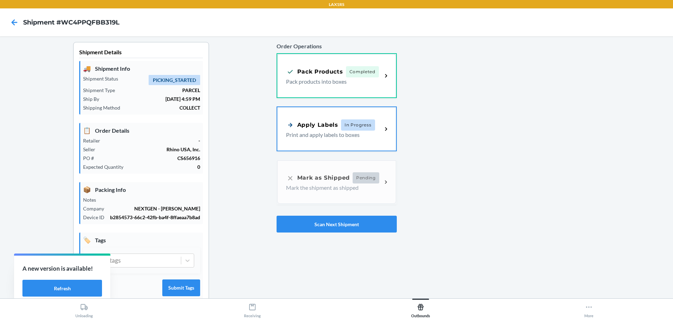
click at [346, 132] on p "Print and apply labels to boxes" at bounding box center [331, 135] width 91 height 8
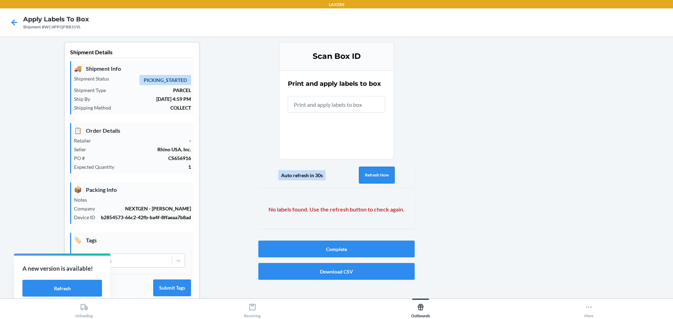
click at [373, 172] on button "Refresh Now" at bounding box center [377, 175] width 36 height 17
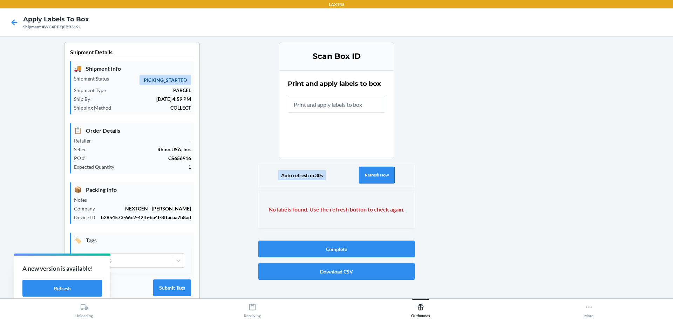
click at [373, 172] on button "Refresh Now" at bounding box center [377, 175] width 36 height 17
click at [372, 174] on button "Refresh Now" at bounding box center [377, 175] width 36 height 17
click at [13, 19] on icon at bounding box center [14, 22] width 12 height 12
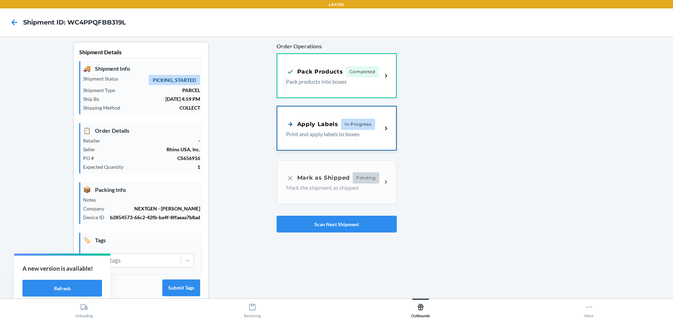
click at [329, 137] on p "Print and apply labels to boxes" at bounding box center [331, 134] width 91 height 8
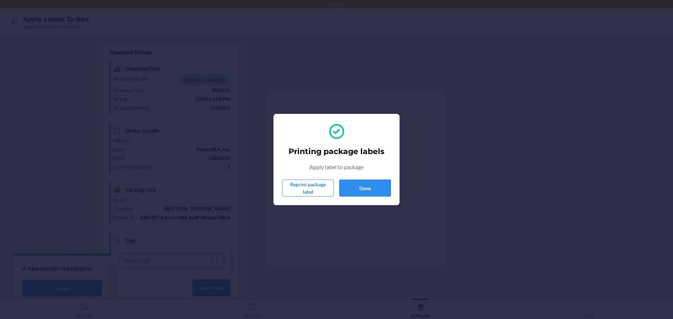
click at [365, 183] on button "Done" at bounding box center [364, 188] width 51 height 17
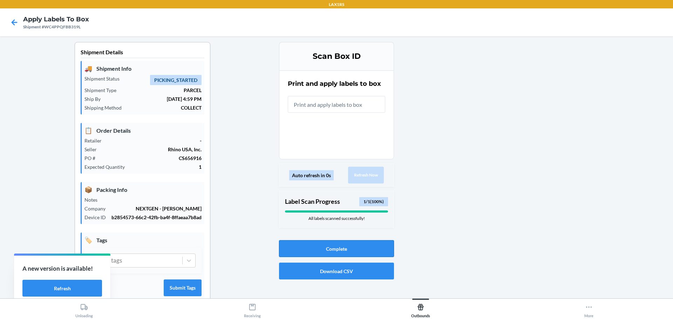
click at [342, 247] on button "Complete" at bounding box center [336, 248] width 115 height 17
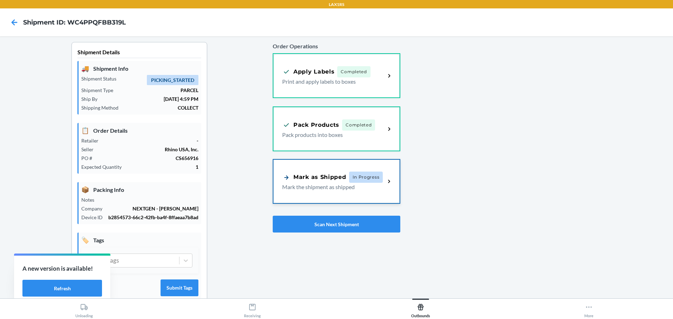
click at [334, 199] on div "Mark as Shipped In Progress Mark the shipment as shipped" at bounding box center [336, 181] width 126 height 43
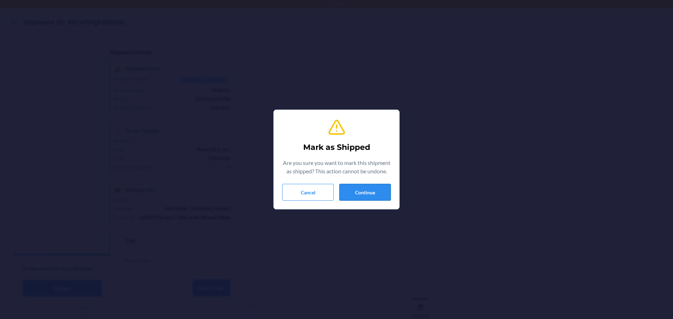
click at [367, 194] on button "Continue" at bounding box center [364, 192] width 51 height 17
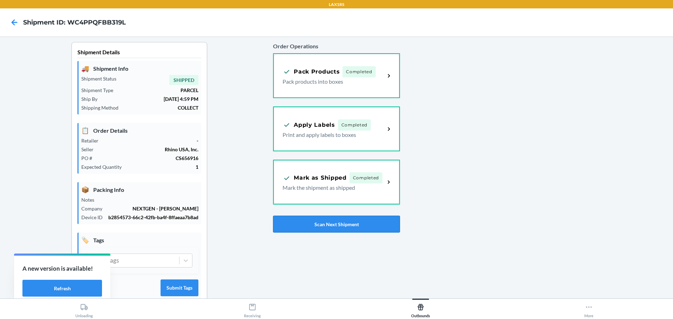
click at [299, 219] on button "Scan Next Shipment" at bounding box center [336, 224] width 126 height 17
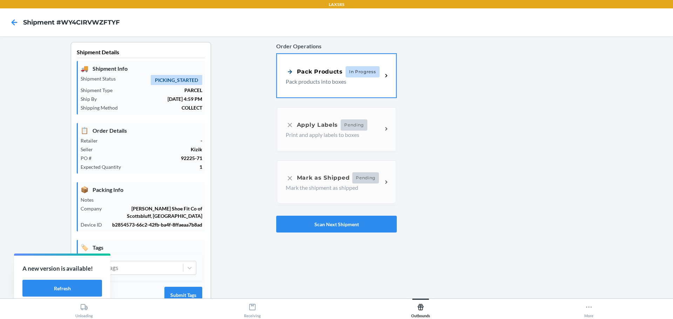
click at [286, 70] on icon at bounding box center [290, 72] width 8 height 8
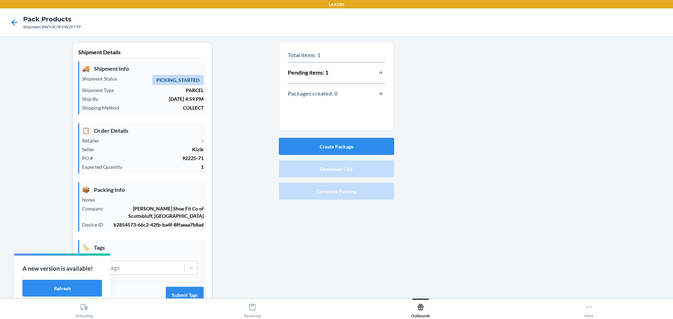
click at [359, 150] on button "Create Package" at bounding box center [336, 146] width 115 height 17
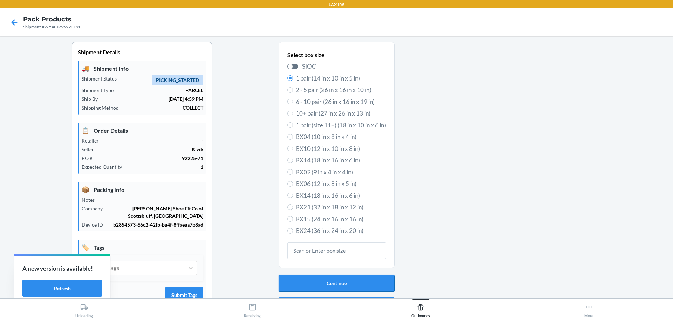
click at [325, 284] on button "Continue" at bounding box center [337, 283] width 116 height 17
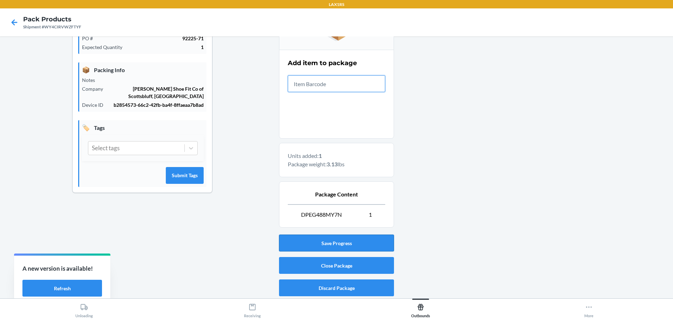
scroll to position [121, 0]
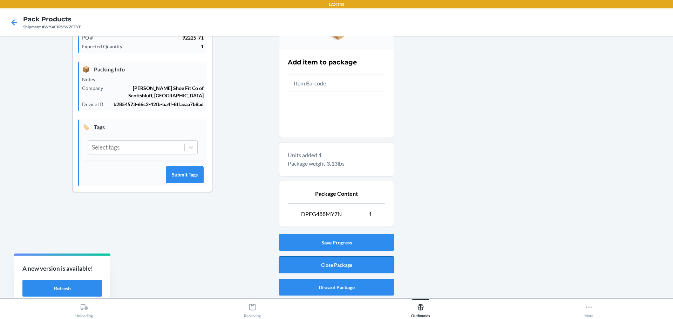
click at [329, 266] on button "Close Package" at bounding box center [336, 264] width 115 height 17
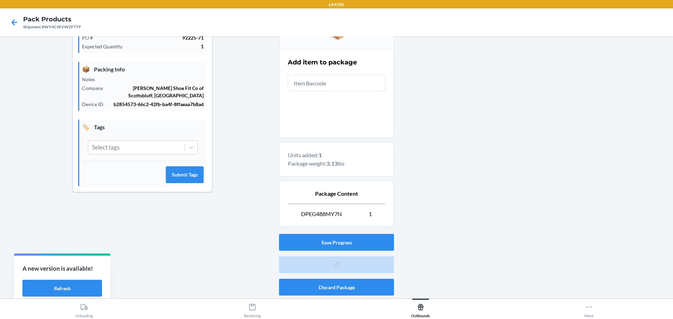
scroll to position [18, 0]
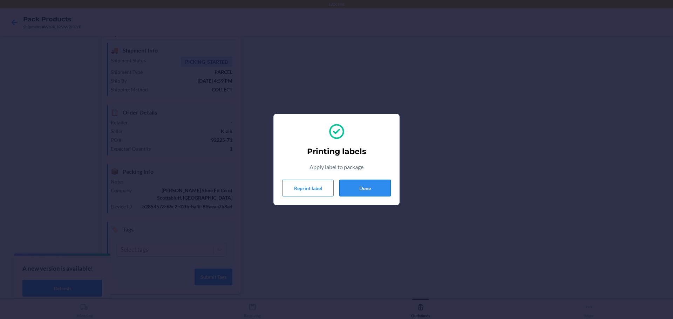
click at [368, 191] on button "Done" at bounding box center [364, 188] width 51 height 17
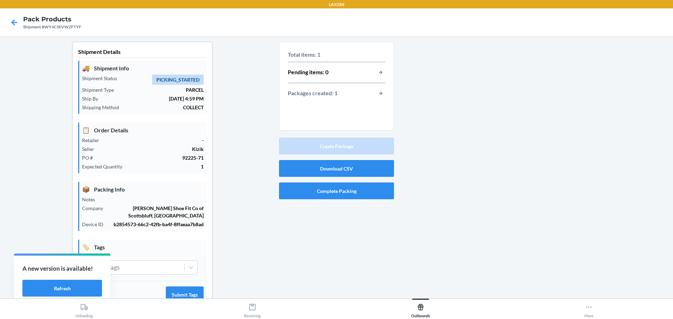
scroll to position [0, 0]
click at [345, 187] on button "Complete Packing" at bounding box center [336, 191] width 115 height 17
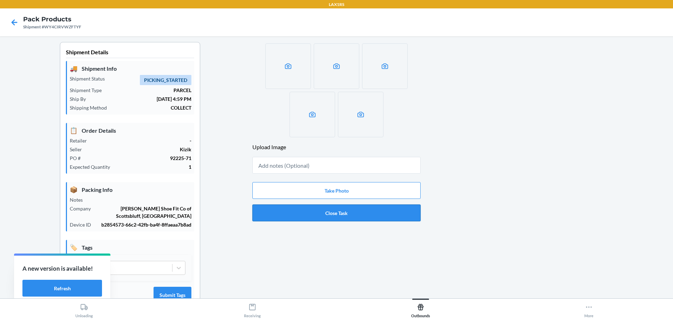
click at [354, 208] on button "Close Task" at bounding box center [336, 213] width 168 height 17
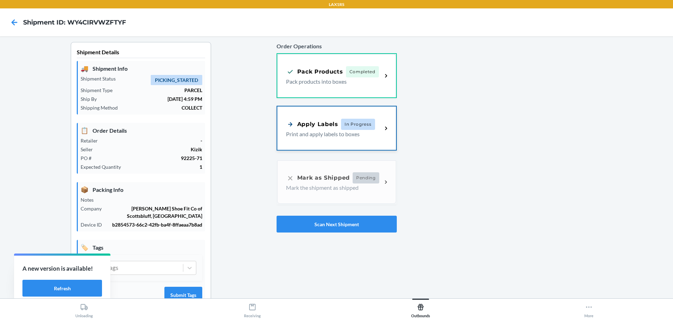
click at [349, 133] on p "Print and apply labels to boxes" at bounding box center [331, 134] width 91 height 8
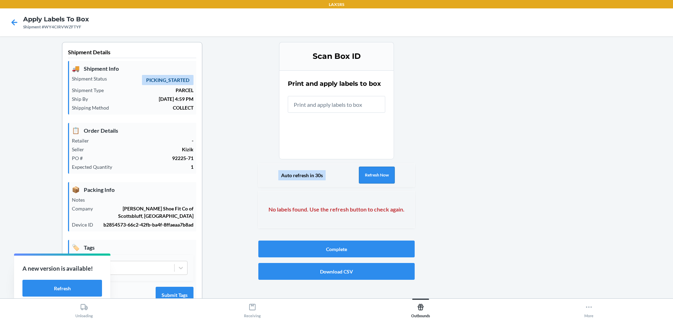
click at [363, 171] on button "Refresh Now" at bounding box center [377, 175] width 36 height 17
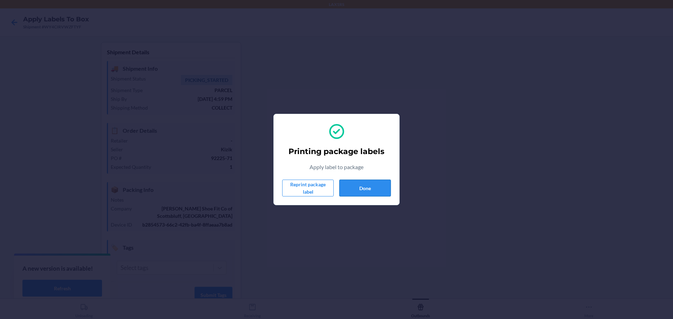
click at [370, 193] on button "Done" at bounding box center [364, 188] width 51 height 17
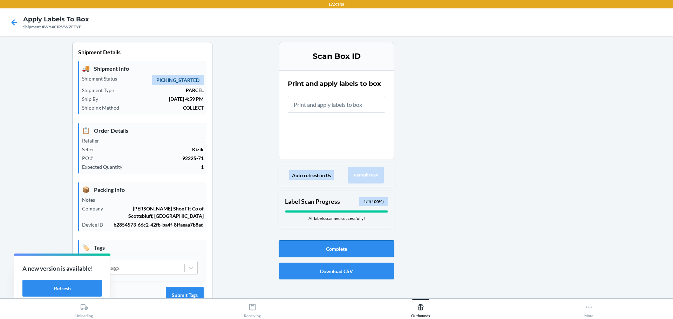
click at [333, 247] on button "Complete" at bounding box center [336, 248] width 115 height 17
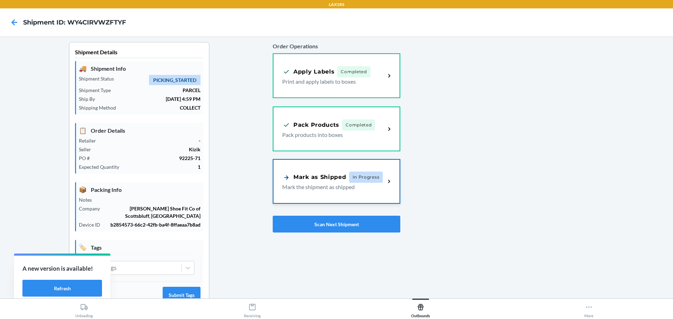
click at [335, 182] on div "Mark as Shipped In Progress" at bounding box center [332, 177] width 101 height 11
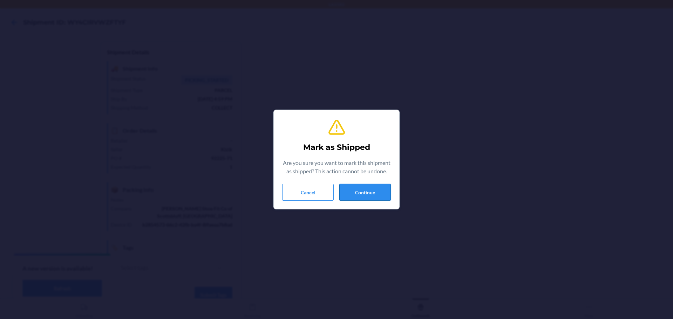
click at [363, 191] on button "Continue" at bounding box center [364, 192] width 51 height 17
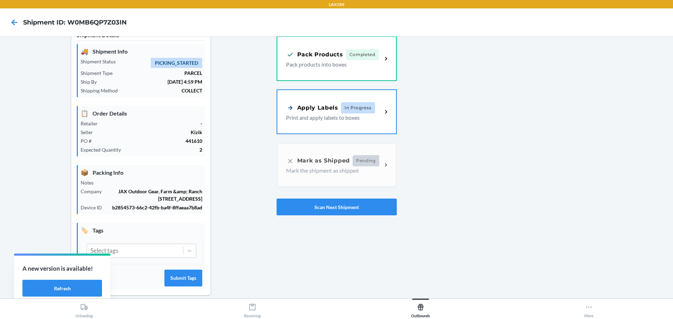
scroll to position [26, 0]
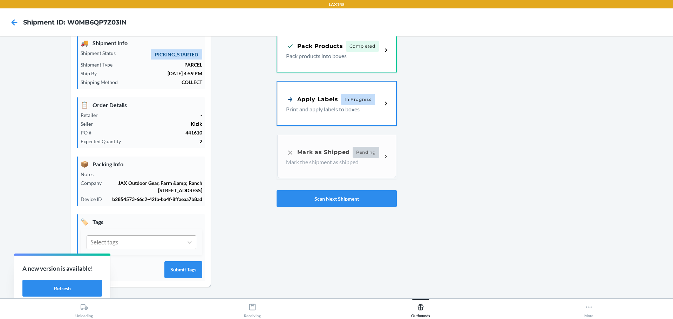
click at [160, 240] on div "Select tags" at bounding box center [135, 242] width 96 height 13
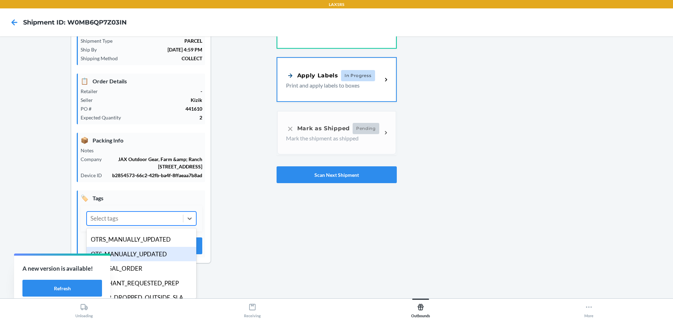
scroll to position [136, 0]
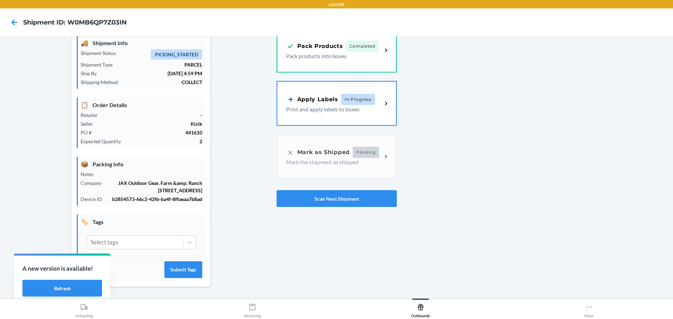
click at [238, 271] on div "Shipment Details 🚚 Shipment Info Shipment Status PICKING_STARTED Shipment Type …" at bounding box center [141, 157] width 271 height 282
click at [366, 197] on button "Scan Next Shipment" at bounding box center [336, 198] width 120 height 17
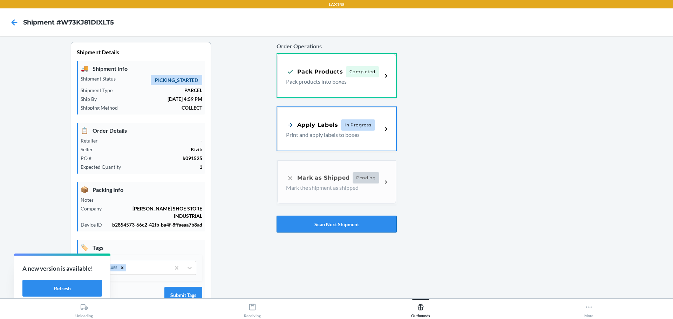
click at [319, 227] on button "Scan Next Shipment" at bounding box center [336, 224] width 120 height 17
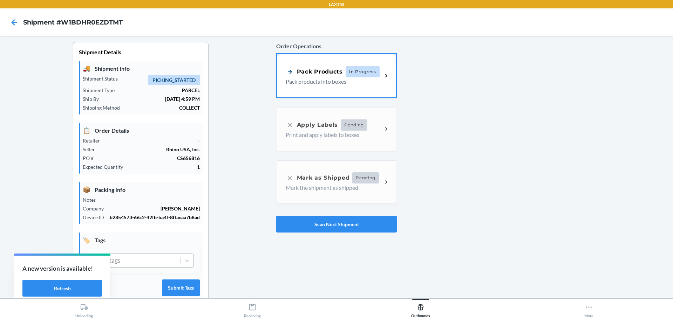
click at [165, 261] on div "Select tags" at bounding box center [134, 260] width 91 height 13
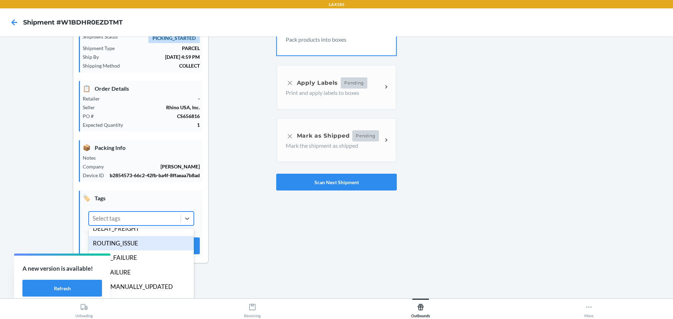
scroll to position [35, 0]
click at [130, 247] on div "LABEL_FAILURE" at bounding box center [141, 245] width 105 height 15
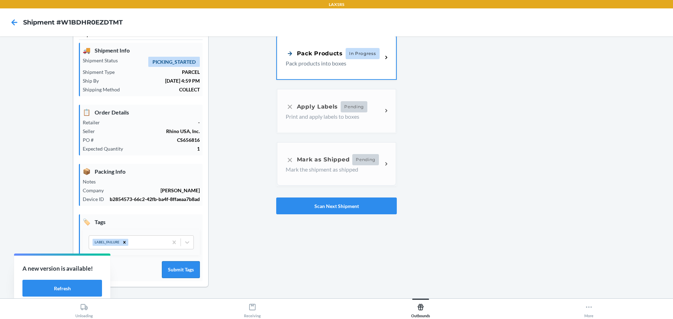
click at [188, 272] on button "Submit Tags" at bounding box center [181, 269] width 38 height 17
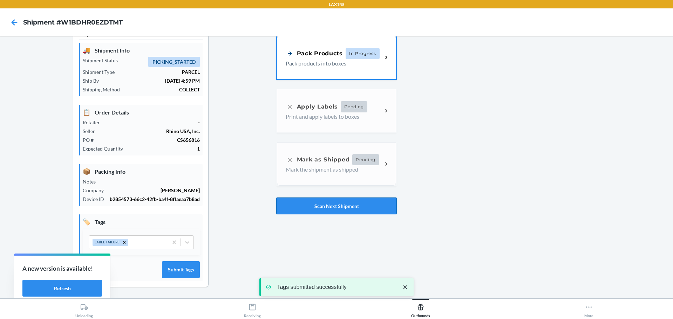
click at [340, 205] on button "Scan Next Shipment" at bounding box center [336, 206] width 121 height 17
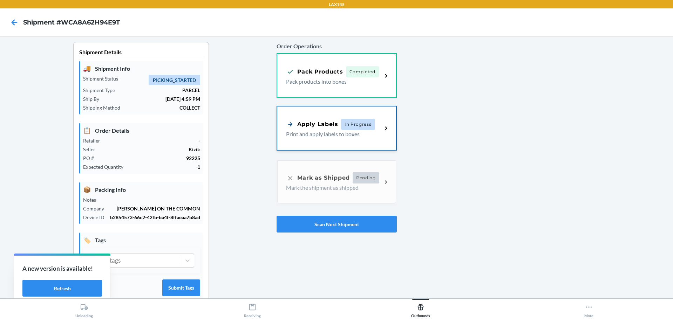
click at [345, 139] on div "Apply Labels In Progress Print and apply labels to boxes" at bounding box center [336, 127] width 119 height 43
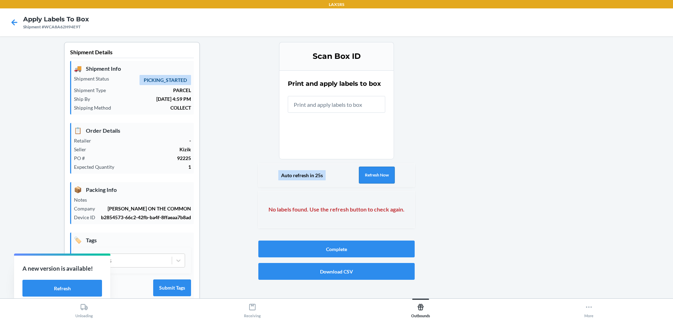
click at [369, 176] on button "Refresh Now" at bounding box center [377, 175] width 36 height 17
click at [354, 176] on div "Auto refresh in 30s Refresh Now" at bounding box center [336, 175] width 156 height 23
click at [373, 177] on button "Refresh Now" at bounding box center [377, 175] width 36 height 17
click at [335, 107] on input "text" at bounding box center [336, 104] width 97 height 17
click at [16, 22] on icon at bounding box center [15, 22] width 6 height 6
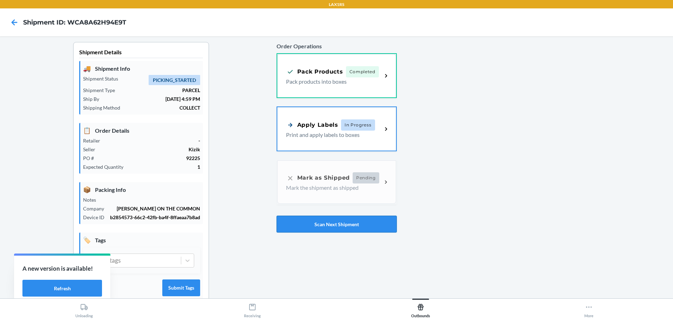
click at [348, 229] on button "Scan Next Shipment" at bounding box center [336, 224] width 120 height 17
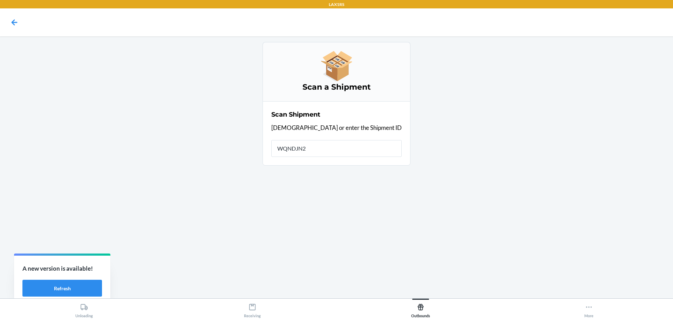
type input "WQNDJN2A"
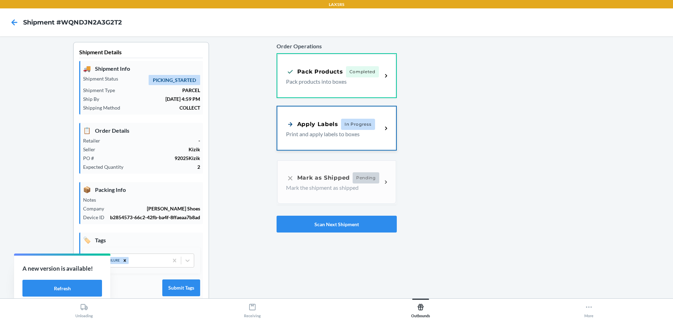
click at [324, 136] on p "Print and apply labels to boxes" at bounding box center [331, 134] width 91 height 8
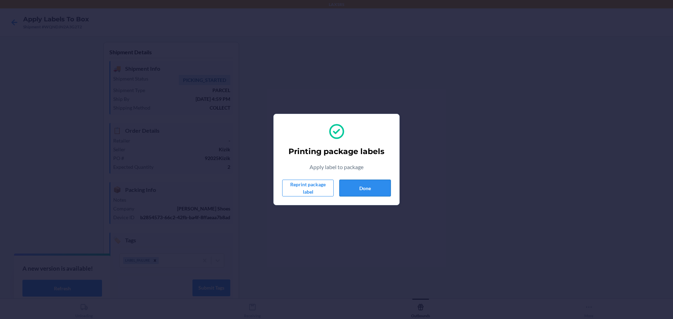
click at [377, 187] on button "Done" at bounding box center [364, 188] width 51 height 17
click at [372, 187] on button "Done" at bounding box center [364, 188] width 51 height 17
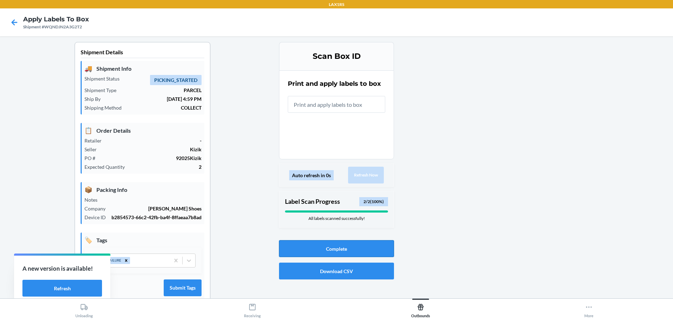
click at [350, 247] on button "Complete" at bounding box center [336, 248] width 115 height 17
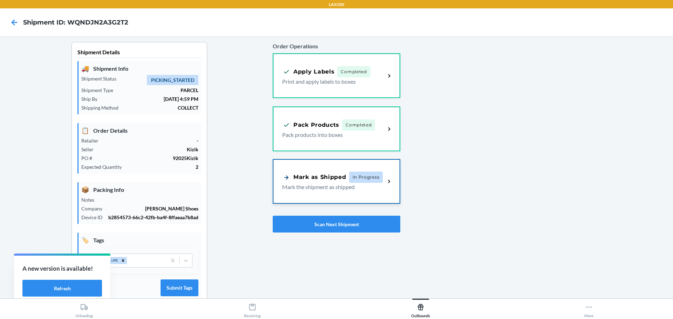
click at [323, 193] on div "Mark as Shipped In Progress Mark the shipment as shipped" at bounding box center [336, 181] width 126 height 43
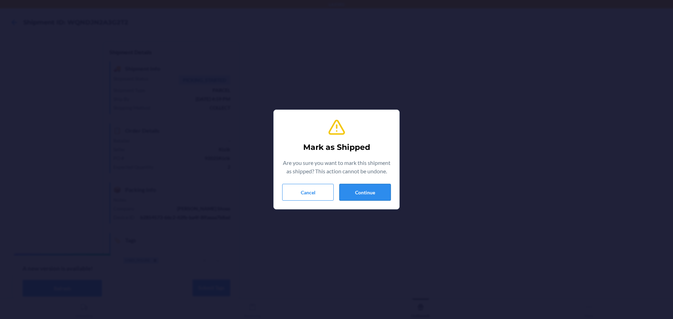
click at [368, 198] on button "Continue" at bounding box center [364, 192] width 51 height 17
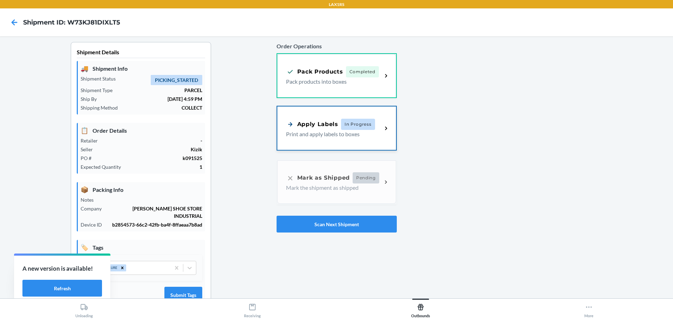
click at [329, 132] on p "Print and apply labels to boxes" at bounding box center [331, 134] width 91 height 8
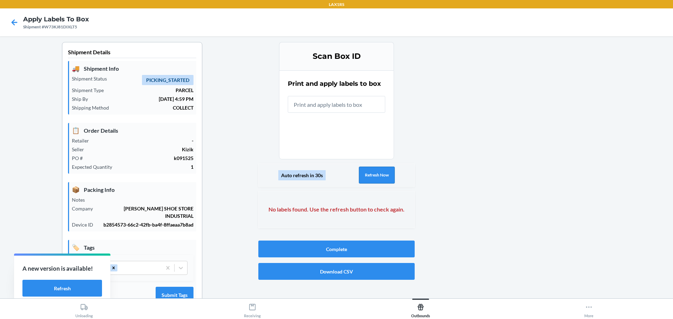
click at [365, 174] on button "Refresh Now" at bounding box center [377, 175] width 36 height 17
click at [367, 175] on button "Refresh Now" at bounding box center [377, 175] width 36 height 17
click at [10, 22] on icon at bounding box center [14, 22] width 12 height 12
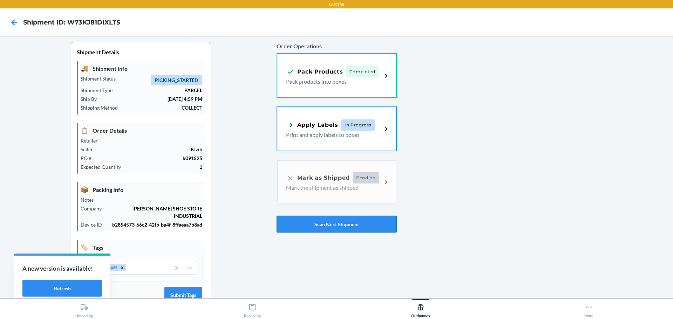
click at [365, 225] on button "Scan Next Shipment" at bounding box center [336, 224] width 120 height 17
click at [333, 142] on div "Apply Labels In Progress Print and apply labels to boxes" at bounding box center [336, 127] width 119 height 43
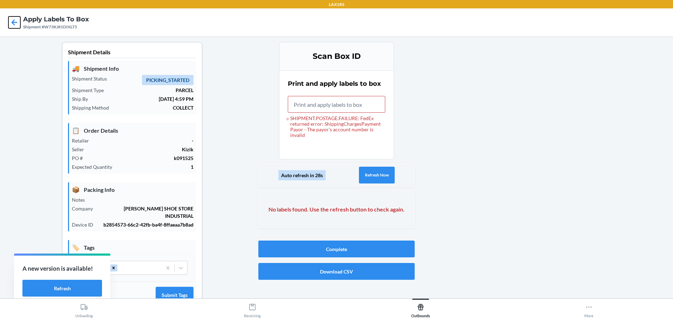
click at [17, 25] on icon at bounding box center [14, 22] width 12 height 12
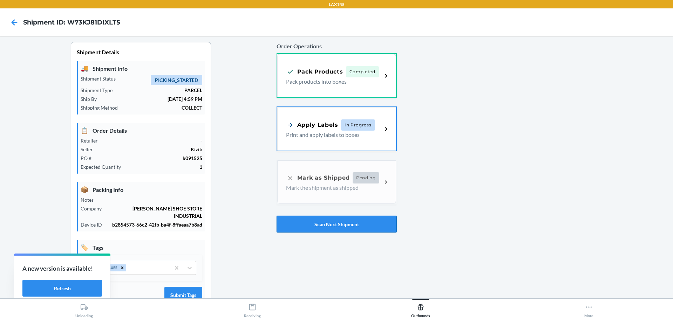
click at [343, 228] on button "Scan Next Shipment" at bounding box center [336, 224] width 120 height 17
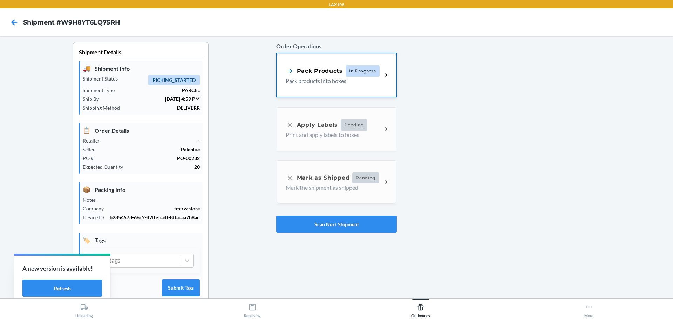
click at [322, 83] on p "Pack products into boxes" at bounding box center [331, 81] width 91 height 8
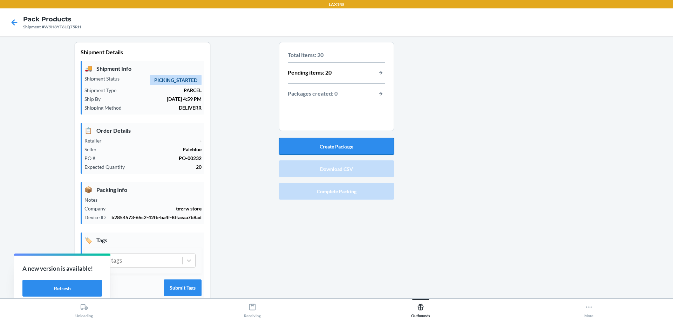
click at [341, 146] on button "Create Package" at bounding box center [336, 146] width 115 height 17
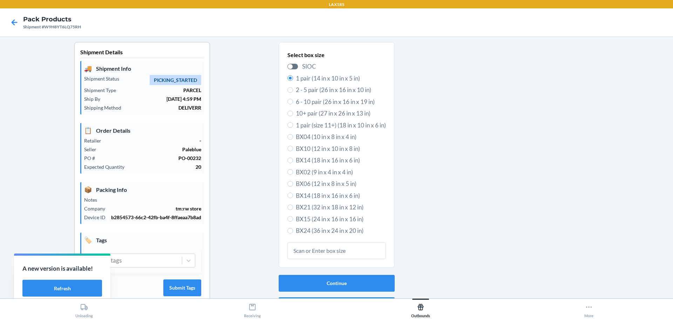
click at [287, 146] on label "BX10 (12 in x 10 in x 8 in)" at bounding box center [336, 148] width 98 height 9
click at [287, 146] on input "BX10 (12 in x 10 in x 8 in)" at bounding box center [290, 149] width 6 height 6
radio input "true"
radio input "false"
click at [331, 281] on button "Continue" at bounding box center [337, 283] width 116 height 17
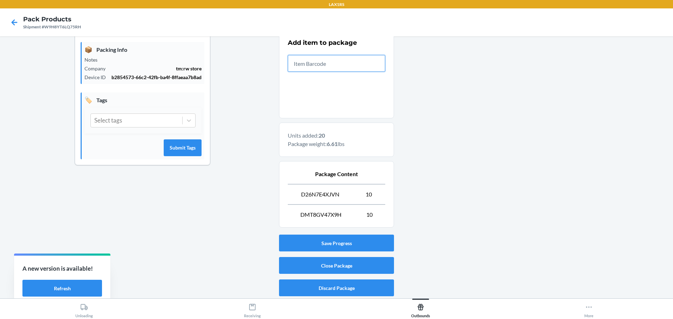
scroll to position [141, 0]
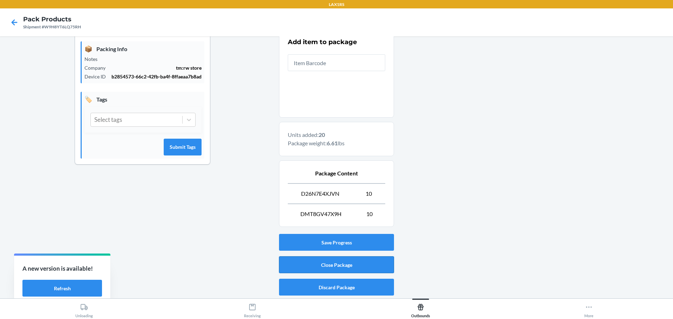
click at [340, 262] on button "Close Package" at bounding box center [336, 264] width 115 height 17
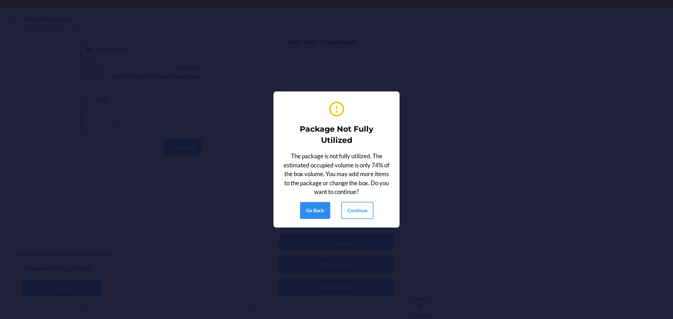
click at [365, 208] on button "Continue" at bounding box center [357, 210] width 32 height 17
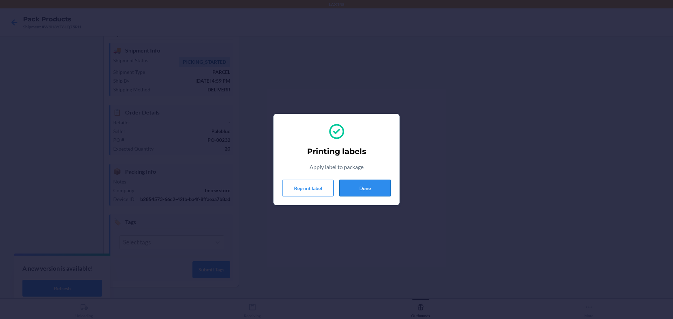
click at [366, 189] on button "Done" at bounding box center [364, 188] width 51 height 17
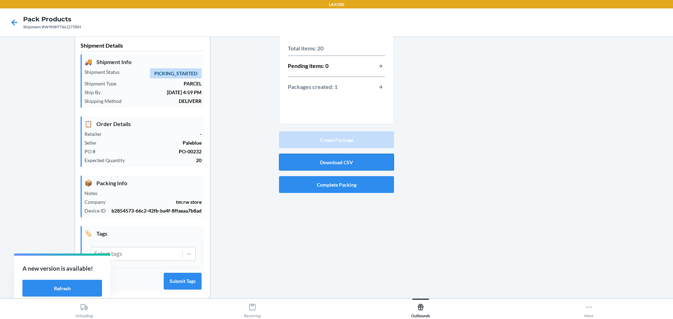
scroll to position [0, 0]
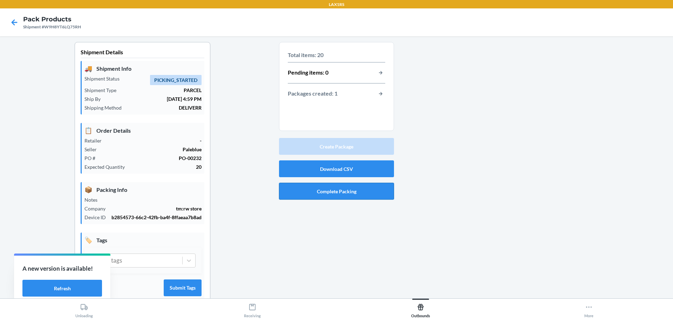
click at [336, 190] on button "Complete Packing" at bounding box center [336, 191] width 115 height 17
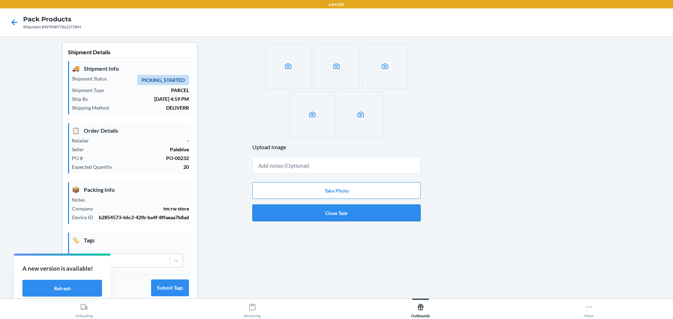
click at [337, 212] on button "Close Task" at bounding box center [336, 213] width 168 height 17
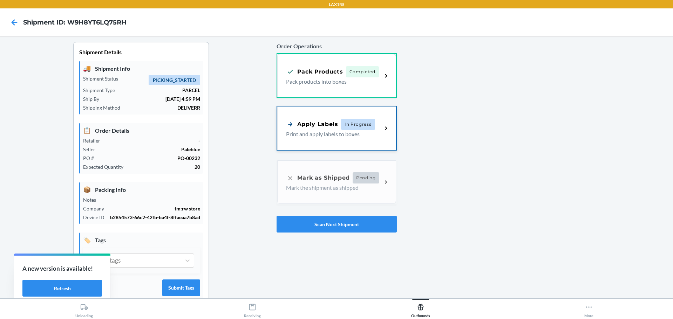
click at [325, 132] on p "Print and apply labels to boxes" at bounding box center [331, 134] width 91 height 8
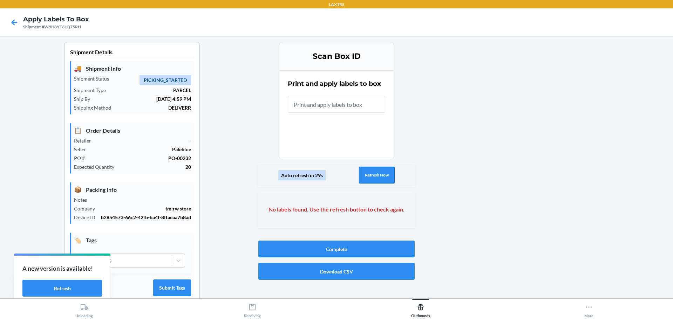
click at [379, 173] on button "Refresh Now" at bounding box center [377, 175] width 36 height 17
click at [373, 178] on button "Refresh Now" at bounding box center [377, 175] width 36 height 17
click at [12, 21] on icon at bounding box center [14, 22] width 12 height 12
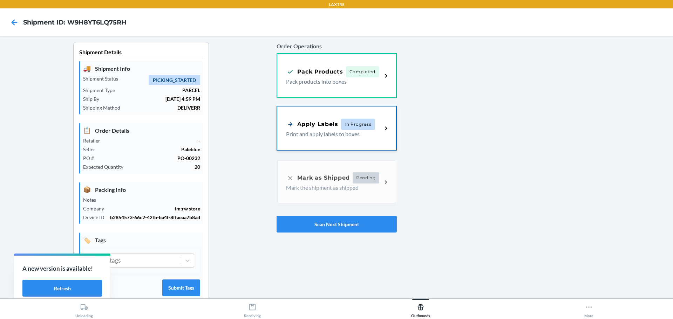
click at [304, 123] on div "Apply Labels" at bounding box center [312, 124] width 52 height 9
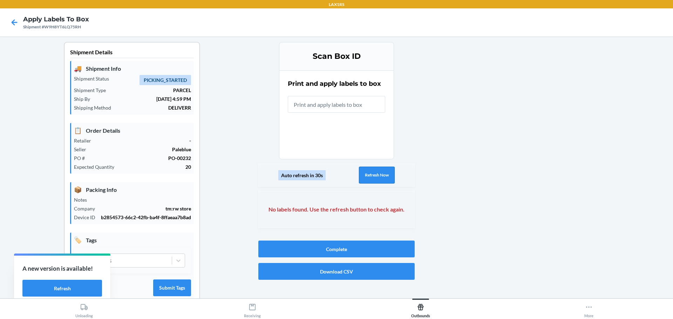
click at [364, 171] on button "Refresh Now" at bounding box center [377, 175] width 36 height 17
click at [372, 175] on button "Refresh Now" at bounding box center [377, 175] width 36 height 17
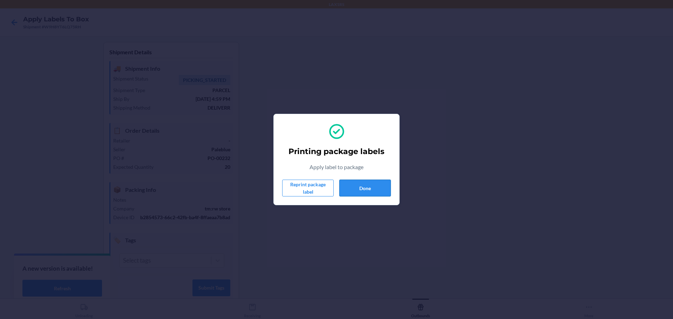
click at [359, 191] on button "Done" at bounding box center [364, 188] width 51 height 17
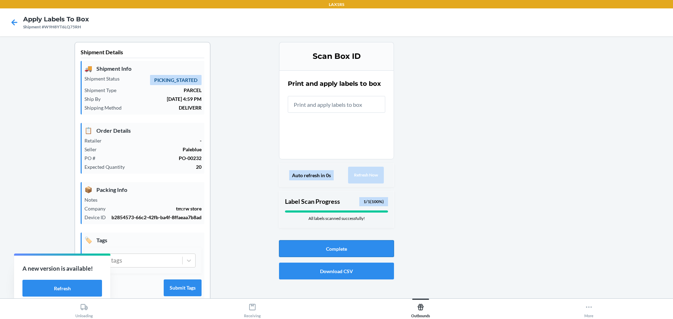
click at [334, 255] on button "Complete" at bounding box center [336, 248] width 115 height 17
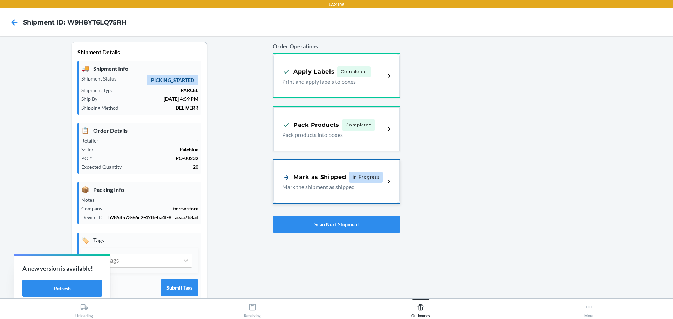
click at [343, 189] on p "Mark the shipment as shipped" at bounding box center [330, 187] width 97 height 8
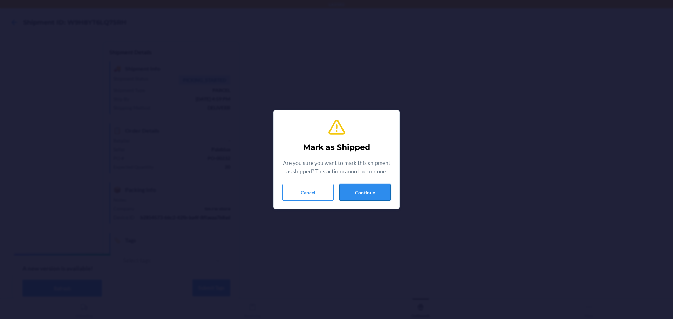
click at [370, 197] on button "Continue" at bounding box center [364, 192] width 51 height 17
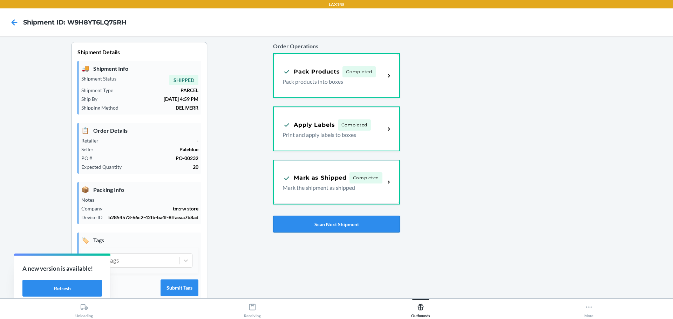
click at [323, 221] on button "Scan Next Shipment" at bounding box center [336, 224] width 126 height 17
